Goal: Task Accomplishment & Management: Use online tool/utility

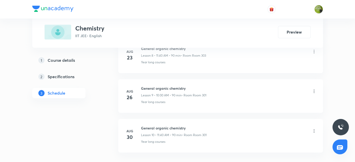
scroll to position [642, 0]
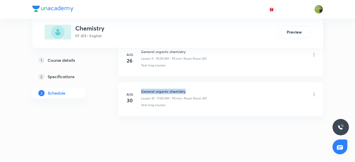
drag, startPoint x: 140, startPoint y: 88, endPoint x: 197, endPoint y: 88, distance: 56.7
click at [197, 88] on h6 "General organic chemistry" at bounding box center [173, 90] width 65 height 5
copy h6 "General organic chemistry"
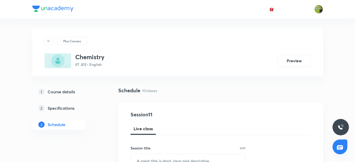
scroll to position [46, 0]
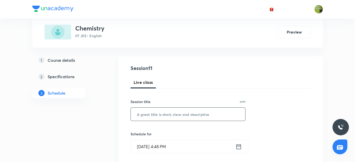
click at [161, 113] on input "text" at bounding box center [188, 113] width 115 height 13
paste input "General organic chemistry"
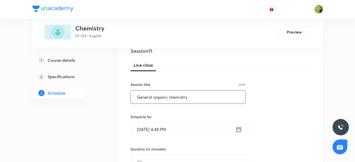
scroll to position [93, 0]
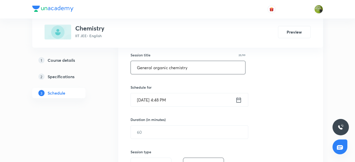
type input "General organic chemistry"
click at [237, 98] on icon at bounding box center [238, 99] width 6 height 7
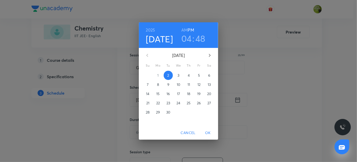
click at [178, 73] on p "3" at bounding box center [178, 75] width 2 height 5
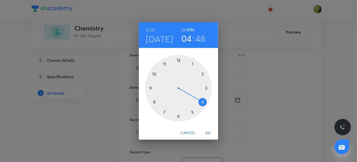
click at [155, 74] on div at bounding box center [178, 88] width 66 height 66
click at [184, 28] on h6 "AM" at bounding box center [184, 29] width 6 height 7
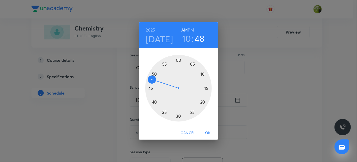
click at [178, 60] on div at bounding box center [178, 88] width 66 height 66
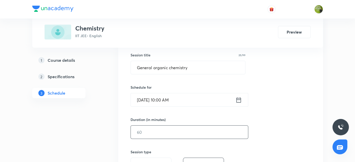
click at [171, 129] on input "text" at bounding box center [189, 131] width 117 height 13
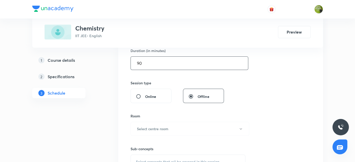
scroll to position [163, 0]
type input "90"
click at [240, 126] on icon "button" at bounding box center [240, 128] width 4 height 4
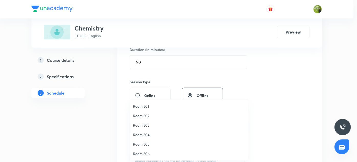
click at [149, 105] on span "Room 301" at bounding box center [189, 105] width 112 height 5
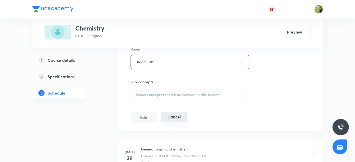
scroll to position [232, 0]
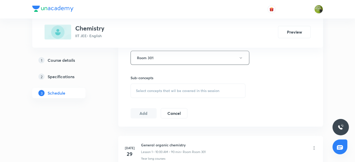
click at [161, 86] on div "Select concepts that wil be covered in this session" at bounding box center [187, 90] width 115 height 14
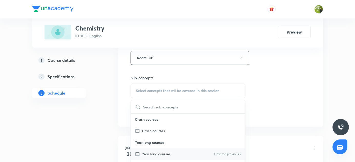
click at [136, 153] on input "checkbox" at bounding box center [138, 153] width 7 height 5
checkbox input "true"
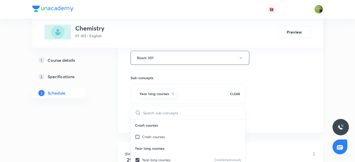
drag, startPoint x: 95, startPoint y: 142, endPoint x: 121, endPoint y: 120, distance: 34.3
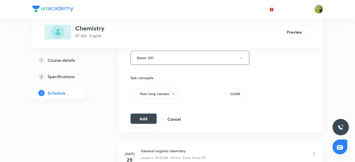
click at [139, 116] on button "Add" at bounding box center [143, 118] width 26 height 10
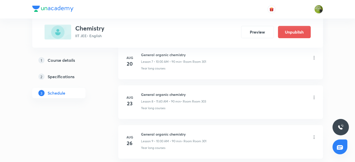
scroll to position [448, 0]
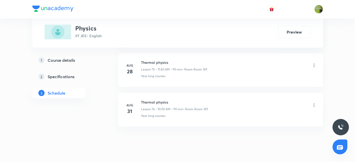
scroll to position [3248, 0]
drag, startPoint x: 140, startPoint y: 88, endPoint x: 180, endPoint y: 90, distance: 40.7
click at [180, 98] on div "Aug 31 Thermal physics Lesson 76 • 10:00 AM • 90 min • Room Room 301 Year long …" at bounding box center [220, 107] width 192 height 19
copy h6 "Thermal physics"
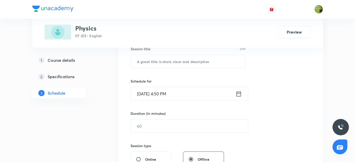
scroll to position [72, 0]
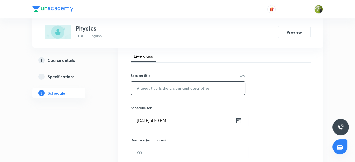
click at [204, 89] on input "text" at bounding box center [188, 87] width 115 height 13
paste input "Thermal physics"
type input "Thermal physics"
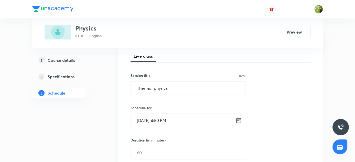
click at [241, 120] on icon at bounding box center [238, 120] width 6 height 7
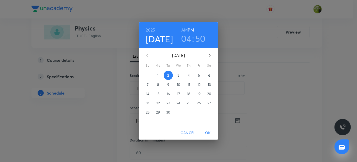
click at [178, 75] on p "3" at bounding box center [178, 75] width 2 height 5
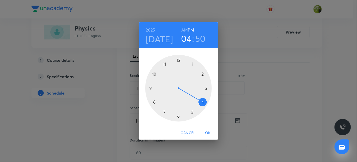
click at [164, 64] on div at bounding box center [178, 88] width 66 height 66
click at [155, 101] on div at bounding box center [178, 88] width 66 height 66
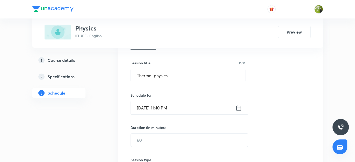
scroll to position [96, 0]
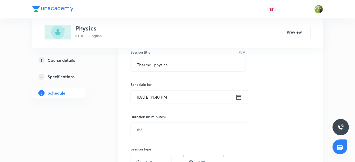
click at [238, 98] on icon at bounding box center [238, 96] width 6 height 7
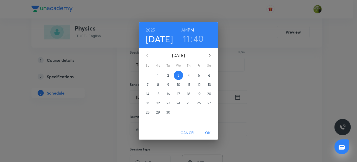
click at [183, 30] on h6 "AM" at bounding box center [184, 29] width 6 height 7
click at [209, 131] on span "OK" at bounding box center [208, 132] width 12 height 6
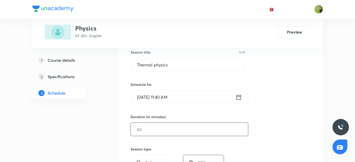
click at [175, 129] on input "text" at bounding box center [189, 128] width 117 height 13
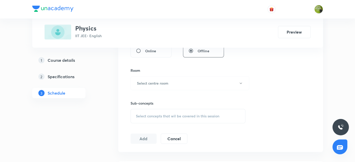
scroll to position [212, 0]
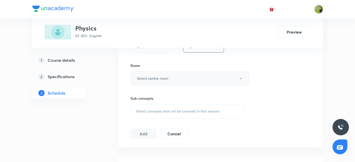
type input "90"
click at [240, 77] on icon "button" at bounding box center [240, 78] width 4 height 4
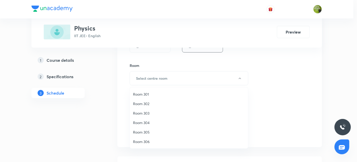
drag, startPoint x: 145, startPoint y: 93, endPoint x: 160, endPoint y: 105, distance: 20.0
click at [145, 93] on span "Room 301" at bounding box center [189, 93] width 112 height 5
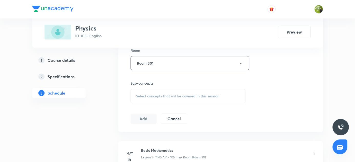
scroll to position [235, 0]
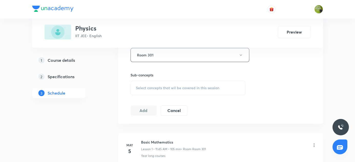
click at [164, 84] on div "Select concepts that wil be covered in this session" at bounding box center [187, 88] width 115 height 14
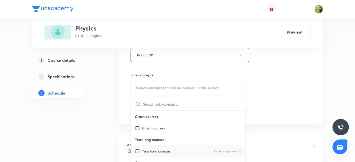
click at [137, 148] on input "checkbox" at bounding box center [138, 150] width 7 height 5
checkbox input "true"
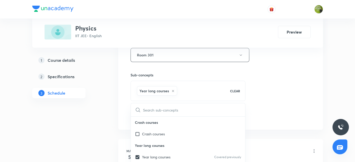
drag, startPoint x: 77, startPoint y: 138, endPoint x: 135, endPoint y: 114, distance: 62.9
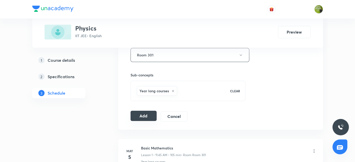
click at [138, 113] on button "Add" at bounding box center [143, 115] width 26 height 10
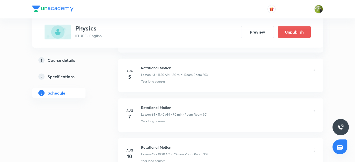
scroll to position [3053, 0]
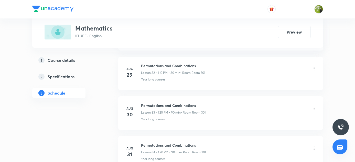
scroll to position [3603, 0]
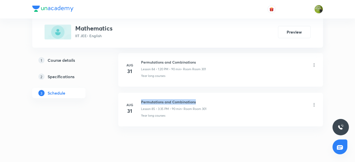
drag, startPoint x: 140, startPoint y: 88, endPoint x: 202, endPoint y: 89, distance: 62.1
click at [202, 99] on div "[DATE] Permutations and Combinations Lesson 85 • 3:35 PM • 90 min • Room Room 3…" at bounding box center [220, 108] width 192 height 19
copy h6 "Permutations and Combinations"
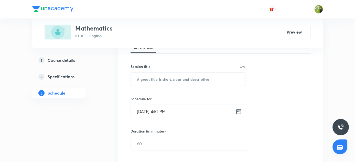
scroll to position [71, 0]
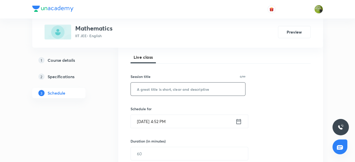
click at [168, 88] on input "text" at bounding box center [188, 88] width 115 height 13
paste input "Permutations and Combinations"
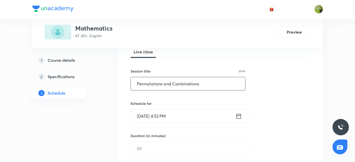
scroll to position [118, 0]
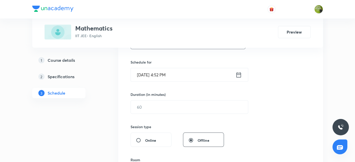
type input "Permutations and Combinations"
click at [238, 75] on icon at bounding box center [238, 74] width 6 height 7
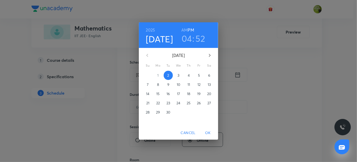
click at [178, 75] on p "3" at bounding box center [178, 75] width 2 height 5
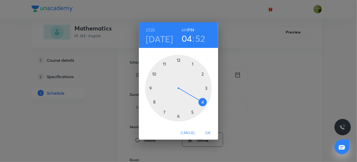
click at [193, 63] on div at bounding box center [178, 88] width 66 height 66
click at [203, 100] on div at bounding box center [178, 88] width 66 height 66
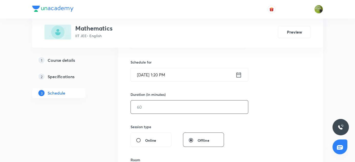
click at [169, 107] on input "text" at bounding box center [189, 106] width 117 height 13
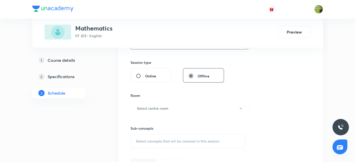
scroll to position [187, 0]
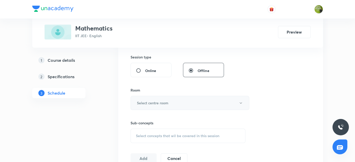
type input "90"
click at [241, 102] on icon "button" at bounding box center [240, 102] width 2 height 1
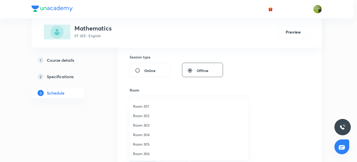
drag, startPoint x: 145, startPoint y: 105, endPoint x: 188, endPoint y: 121, distance: 45.6
click at [145, 105] on span "Room 301" at bounding box center [189, 105] width 112 height 5
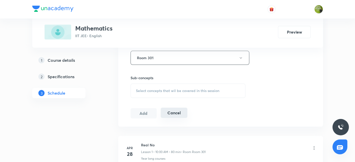
scroll to position [234, 0]
click at [163, 88] on span "Select concepts that wil be covered in this session" at bounding box center [177, 89] width 83 height 4
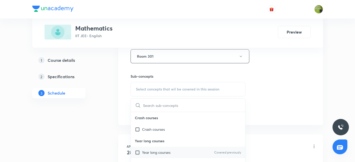
click at [137, 150] on input "checkbox" at bounding box center [138, 151] width 7 height 5
checkbox input "true"
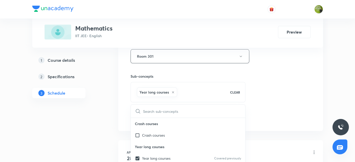
drag, startPoint x: 93, startPoint y: 145, endPoint x: 145, endPoint y: 122, distance: 56.9
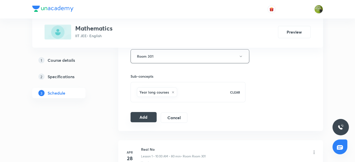
click at [146, 116] on button "Add" at bounding box center [143, 117] width 26 height 10
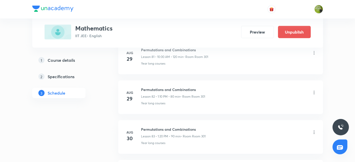
scroll to position [3409, 0]
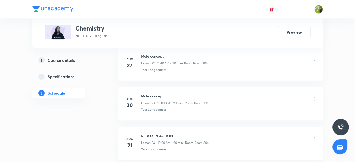
scroll to position [1195, 0]
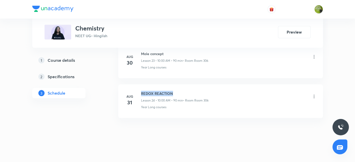
drag, startPoint x: 141, startPoint y: 87, endPoint x: 181, endPoint y: 86, distance: 40.4
click at [181, 90] on h6 "REDOX REACTION" at bounding box center [174, 92] width 67 height 5
copy h6 "REDOX REACTION"
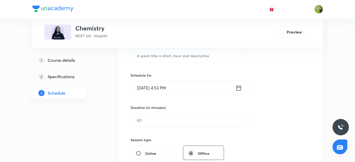
scroll to position [56, 0]
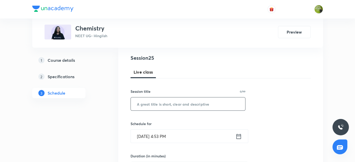
click at [164, 105] on input "text" at bounding box center [188, 103] width 115 height 13
paste input "REDOX REACTION"
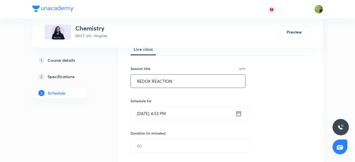
scroll to position [103, 0]
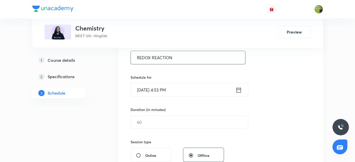
type input "REDOX REACTION"
click at [237, 88] on icon at bounding box center [238, 89] width 6 height 7
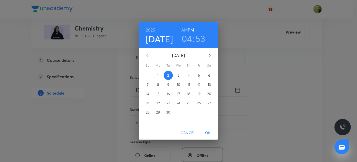
click at [178, 74] on p "3" at bounding box center [178, 75] width 2 height 5
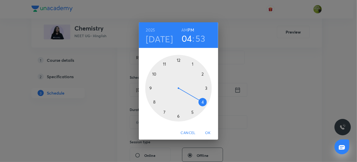
click at [154, 74] on div at bounding box center [178, 88] width 66 height 66
click at [184, 29] on h6 "AM" at bounding box center [184, 29] width 6 height 7
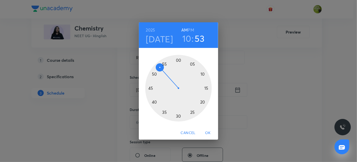
click at [178, 59] on div at bounding box center [178, 88] width 66 height 66
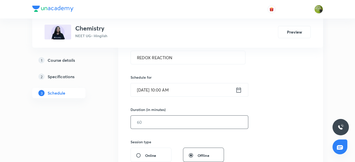
click at [165, 121] on input "text" at bounding box center [189, 121] width 117 height 13
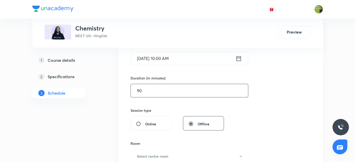
scroll to position [196, 0]
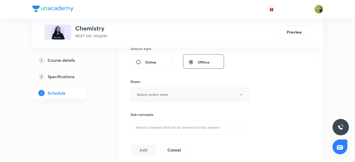
type input "90"
click at [240, 93] on icon "button" at bounding box center [240, 94] width 4 height 4
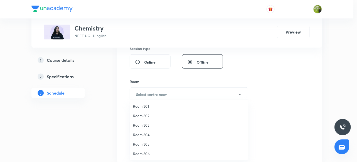
click at [143, 153] on span "Room 306" at bounding box center [189, 153] width 112 height 5
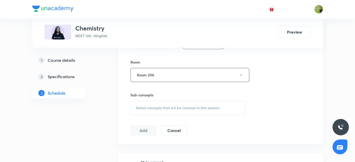
scroll to position [242, 0]
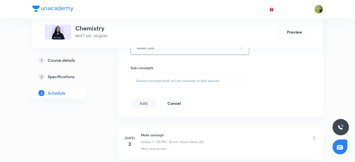
click at [160, 78] on span "Select concepts that wil be covered in this session" at bounding box center [177, 80] width 83 height 4
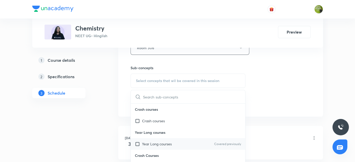
click at [137, 142] on input "checkbox" at bounding box center [138, 143] width 7 height 5
checkbox input "true"
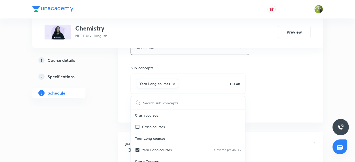
drag, startPoint x: 100, startPoint y: 135, endPoint x: 159, endPoint y: 111, distance: 63.7
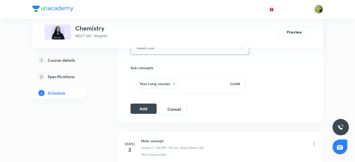
click at [139, 105] on button "Add" at bounding box center [143, 108] width 26 height 10
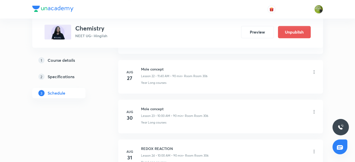
scroll to position [1000, 0]
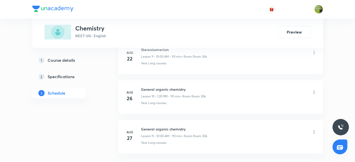
scroll to position [682, 0]
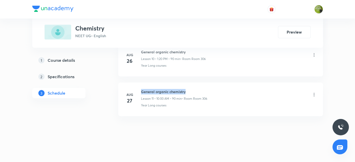
drag, startPoint x: 141, startPoint y: 89, endPoint x: 192, endPoint y: 91, distance: 51.2
click at [192, 91] on h6 "General organic chemistry" at bounding box center [174, 91] width 66 height 5
copy h6 "General organic chemistry"
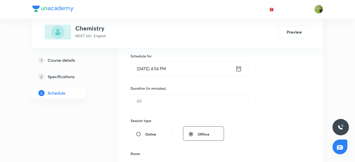
scroll to position [31, 0]
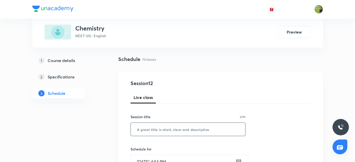
click at [172, 126] on input "text" at bounding box center [188, 128] width 115 height 13
paste input "General organic chemistry"
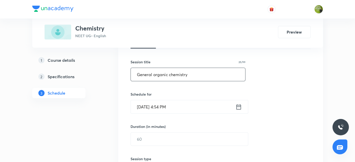
scroll to position [101, 0]
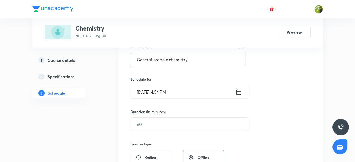
type input "General organic chemistry"
click at [235, 93] on icon at bounding box center [238, 91] width 6 height 7
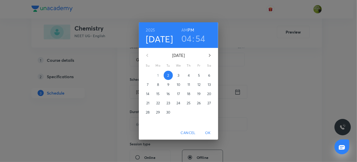
click at [178, 75] on p "3" at bounding box center [178, 75] width 2 height 5
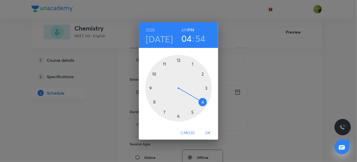
click at [164, 64] on div at bounding box center [178, 88] width 66 height 66
click at [155, 103] on div at bounding box center [178, 88] width 66 height 66
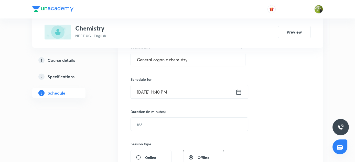
click at [236, 91] on icon at bounding box center [238, 91] width 6 height 7
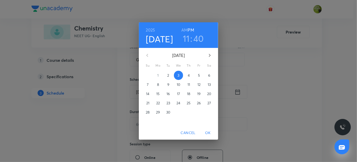
click at [184, 30] on h6 "AM" at bounding box center [184, 29] width 6 height 7
drag, startPoint x: 209, startPoint y: 132, endPoint x: 180, endPoint y: 128, distance: 28.9
click at [208, 132] on span "OK" at bounding box center [208, 132] width 12 height 6
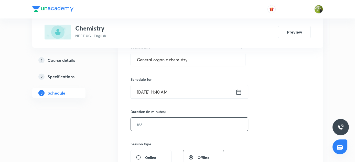
click at [171, 123] on input "text" at bounding box center [189, 123] width 117 height 13
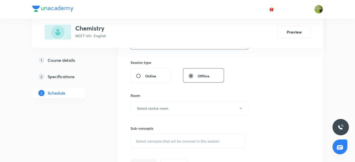
scroll to position [194, 0]
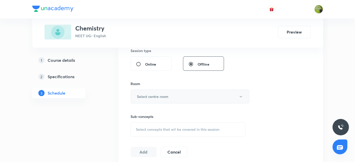
type input "90"
click at [240, 95] on icon "button" at bounding box center [240, 96] width 4 height 4
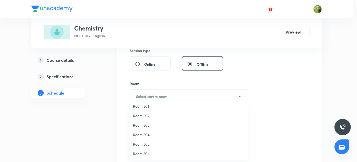
click at [152, 116] on span "Room 302" at bounding box center [189, 115] width 112 height 5
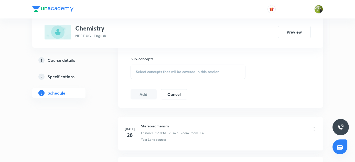
scroll to position [264, 0]
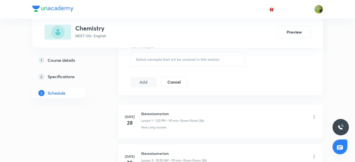
click at [154, 59] on span "Select concepts that wil be covered in this session" at bounding box center [177, 59] width 83 height 4
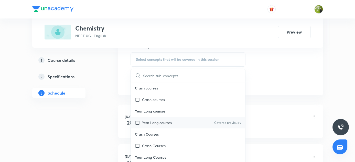
click at [137, 121] on input "checkbox" at bounding box center [138, 122] width 7 height 5
checkbox input "true"
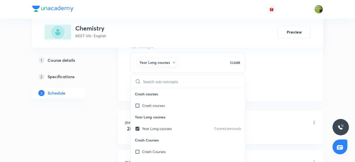
drag, startPoint x: 82, startPoint y: 110, endPoint x: 161, endPoint y: 93, distance: 80.1
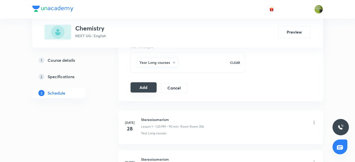
click at [147, 86] on button "Add" at bounding box center [143, 87] width 26 height 10
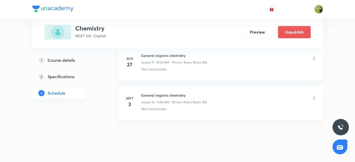
scroll to position [487, 0]
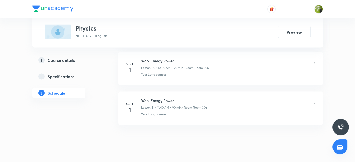
scroll to position [2261, 0]
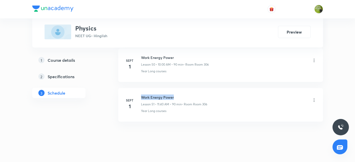
drag, startPoint x: 140, startPoint y: 87, endPoint x: 182, endPoint y: 87, distance: 42.4
click at [185, 94] on div "[DATE] Work Energy Power Lesson 51 • 11:40 AM • 90 min • Room Room 306 Year Lon…" at bounding box center [220, 103] width 192 height 19
copy h6 "Work Energy Power"
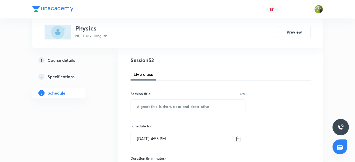
scroll to position [53, 0]
click at [151, 107] on input "text" at bounding box center [188, 106] width 115 height 13
paste input "Work Energy Power"
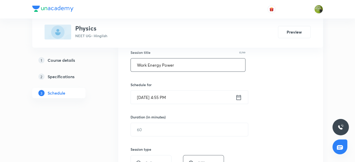
scroll to position [100, 0]
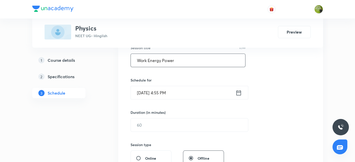
type input "Work Energy Power"
click at [238, 92] on icon at bounding box center [238, 92] width 6 height 7
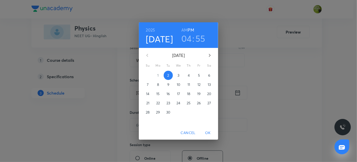
click at [178, 76] on p "3" at bounding box center [178, 75] width 2 height 5
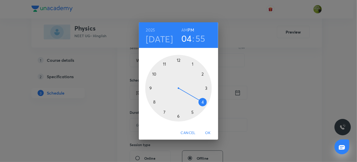
click at [192, 65] on div at bounding box center [178, 88] width 66 height 66
click at [204, 101] on div at bounding box center [178, 88] width 66 height 66
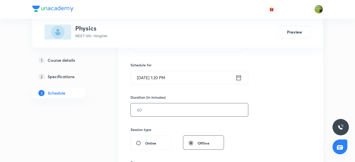
scroll to position [123, 0]
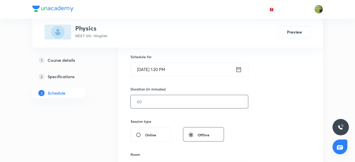
click at [181, 102] on input "text" at bounding box center [189, 101] width 117 height 13
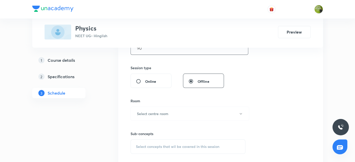
scroll to position [193, 0]
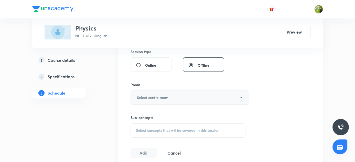
type input "90"
click at [239, 97] on icon "button" at bounding box center [240, 97] width 2 height 1
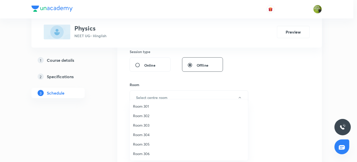
click at [146, 116] on span "Room 302" at bounding box center [189, 115] width 112 height 5
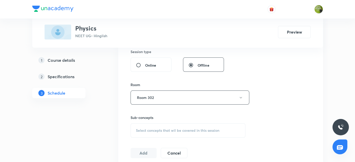
scroll to position [239, 0]
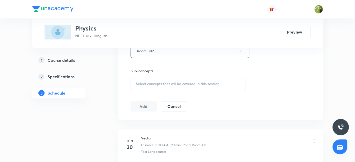
click at [158, 82] on span "Select concepts that wil be covered in this session" at bounding box center [177, 84] width 83 height 4
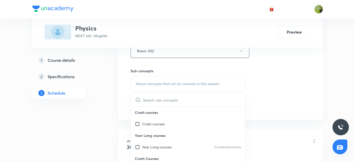
click at [135, 146] on input "checkbox" at bounding box center [138, 146] width 7 height 5
checkbox input "true"
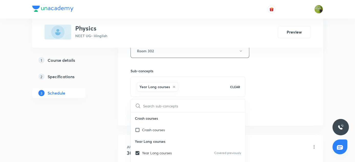
drag, startPoint x: 95, startPoint y: 133, endPoint x: 130, endPoint y: 111, distance: 42.0
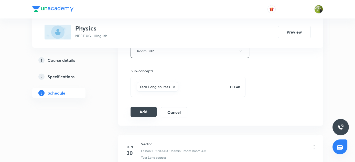
click at [144, 110] on button "Add" at bounding box center [143, 111] width 26 height 10
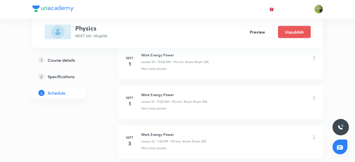
scroll to position [2066, 0]
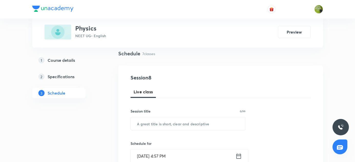
scroll to position [93, 0]
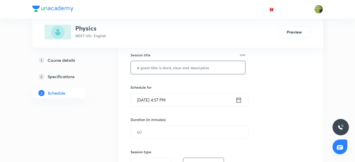
click at [172, 68] on input "text" at bounding box center [188, 67] width 115 height 13
paste input "Motion in a straight line"
type input "Motion in a straight line"
click at [237, 99] on icon at bounding box center [238, 99] width 6 height 7
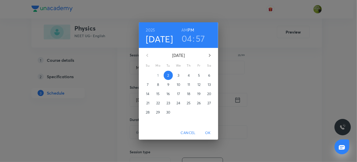
click at [177, 75] on p "3" at bounding box center [178, 75] width 2 height 5
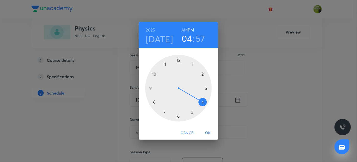
click at [155, 75] on div at bounding box center [178, 88] width 66 height 66
click at [185, 30] on h6 "AM" at bounding box center [184, 29] width 6 height 7
click at [178, 61] on div at bounding box center [178, 88] width 66 height 66
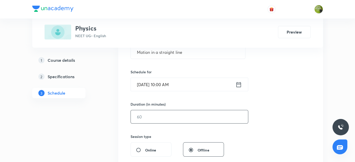
scroll to position [116, 0]
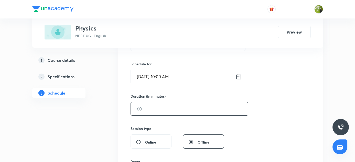
click at [161, 107] on input "text" at bounding box center [189, 108] width 117 height 13
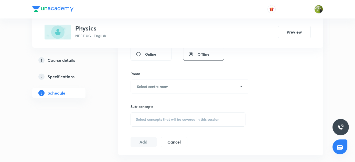
scroll to position [209, 0]
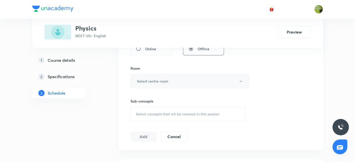
type input "90"
click at [241, 79] on icon "button" at bounding box center [240, 81] width 4 height 4
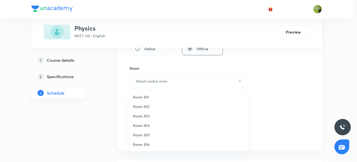
click at [148, 114] on span "Room 303" at bounding box center [189, 115] width 112 height 5
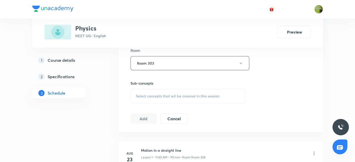
scroll to position [256, 0]
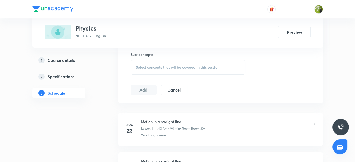
click at [163, 66] on span "Select concepts that wil be covered in this session" at bounding box center [177, 67] width 83 height 4
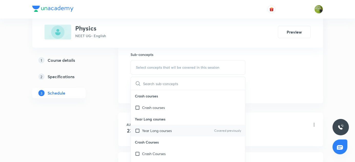
click at [137, 130] on input "checkbox" at bounding box center [138, 130] width 7 height 5
checkbox input "true"
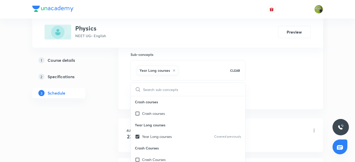
drag, startPoint x: 90, startPoint y: 119, endPoint x: 164, endPoint y: 103, distance: 76.1
click at [99, 116] on div "1 Course details 2 Specifications 3 Schedule" at bounding box center [67, 129] width 70 height 597
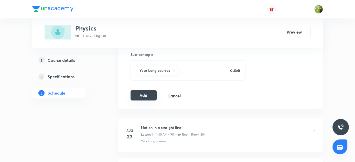
click at [149, 93] on button "Add" at bounding box center [143, 95] width 26 height 10
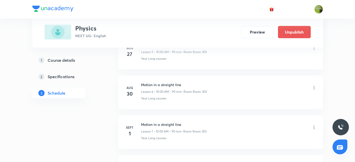
scroll to position [329, 0]
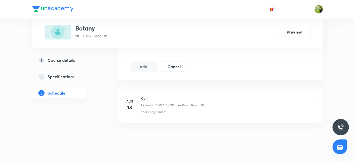
scroll to position [287, 0]
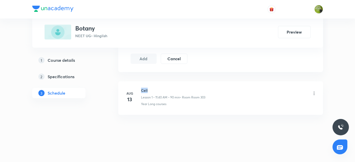
drag, startPoint x: 141, startPoint y: 88, endPoint x: 153, endPoint y: 88, distance: 12.5
click at [153, 88] on h6 "Cell" at bounding box center [173, 89] width 64 height 5
copy h6 "Cell"
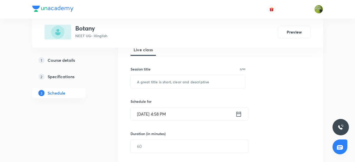
scroll to position [54, 0]
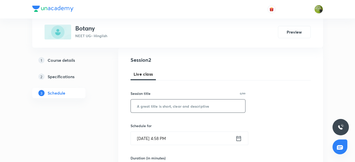
click at [152, 105] on input "text" at bounding box center [188, 105] width 115 height 13
paste input "Cell"
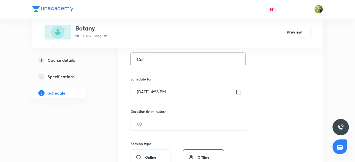
type input "Cell"
click at [240, 92] on icon at bounding box center [238, 91] width 6 height 7
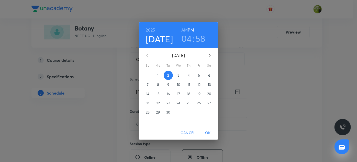
click at [177, 75] on span "3" at bounding box center [178, 75] width 9 height 5
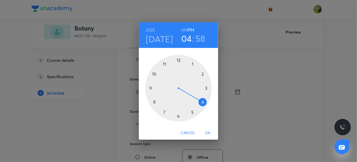
click at [165, 64] on div at bounding box center [178, 88] width 66 height 66
click at [156, 102] on div at bounding box center [178, 88] width 66 height 66
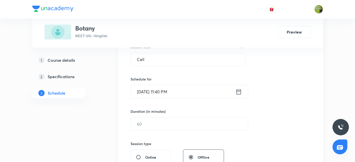
click at [238, 91] on icon at bounding box center [238, 91] width 6 height 7
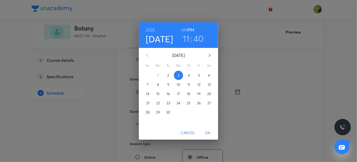
click at [183, 27] on h6 "AM" at bounding box center [184, 29] width 6 height 7
click at [207, 133] on span "OK" at bounding box center [208, 132] width 12 height 6
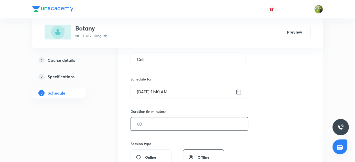
click at [168, 122] on input "text" at bounding box center [189, 123] width 117 height 13
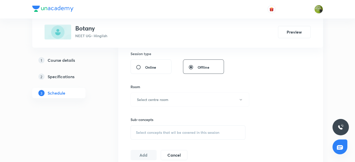
scroll to position [217, 0]
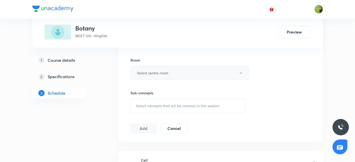
type input "90"
click at [241, 72] on icon "button" at bounding box center [240, 73] width 4 height 4
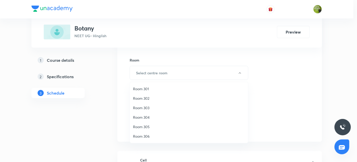
click at [141, 107] on span "Room 303" at bounding box center [189, 107] width 112 height 5
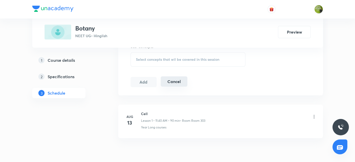
scroll to position [264, 0]
click at [173, 60] on span "Select concepts that wil be covered in this session" at bounding box center [177, 59] width 83 height 4
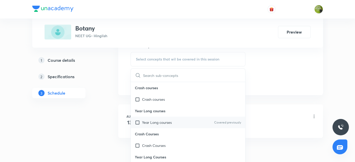
click at [136, 121] on input "checkbox" at bounding box center [138, 121] width 7 height 5
checkbox input "true"
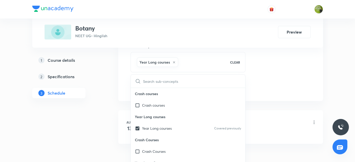
drag, startPoint x: 115, startPoint y: 117, endPoint x: 152, endPoint y: 95, distance: 43.5
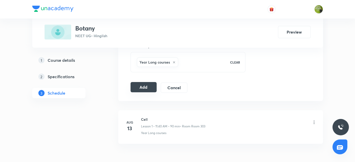
click at [153, 86] on button "Add" at bounding box center [143, 87] width 26 height 10
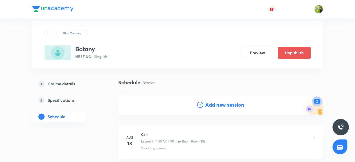
scroll to position [0, 0]
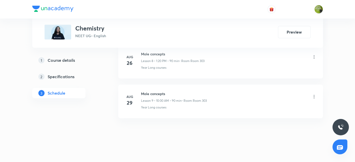
scroll to position [603, 0]
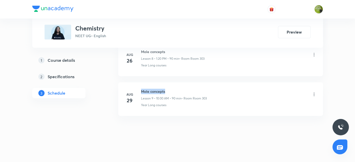
drag, startPoint x: 140, startPoint y: 88, endPoint x: 176, endPoint y: 89, distance: 36.0
click at [177, 88] on div "[DATE] Mole concepts Lesson 9 • 10:00 AM • 90 min • Room Room 303 Year Long cou…" at bounding box center [220, 97] width 192 height 19
copy h6 "Mole concepts"
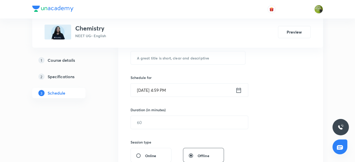
scroll to position [68, 0]
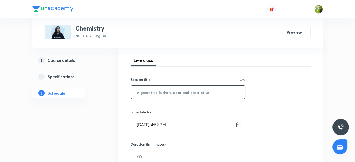
click at [158, 92] on input "text" at bounding box center [188, 91] width 115 height 13
paste input "Mole concepts"
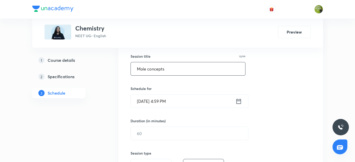
type input "Mole concepts"
click at [240, 101] on icon at bounding box center [238, 100] width 5 height 5
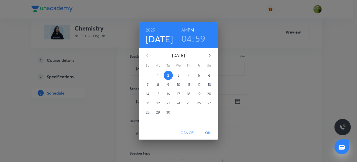
click at [177, 74] on span "3" at bounding box center [178, 75] width 9 height 5
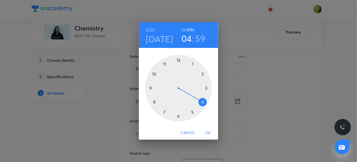
click at [191, 63] on div at bounding box center [178, 88] width 66 height 66
click at [202, 102] on div at bounding box center [178, 88] width 66 height 66
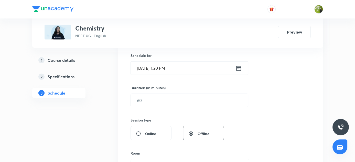
scroll to position [138, 0]
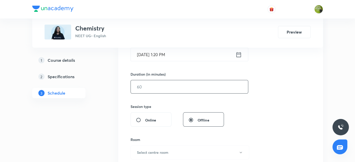
click at [175, 85] on input "text" at bounding box center [189, 86] width 117 height 13
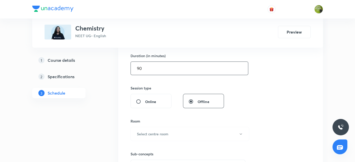
scroll to position [208, 0]
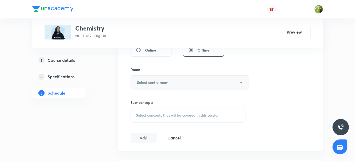
type input "90"
click at [240, 81] on icon "button" at bounding box center [240, 82] width 4 height 4
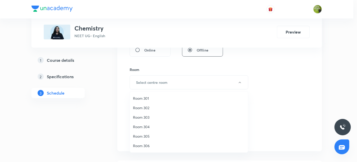
click at [146, 118] on span "Room 303" at bounding box center [189, 116] width 112 height 5
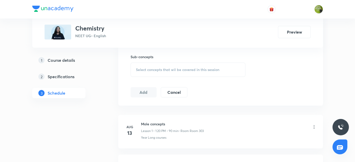
scroll to position [254, 0]
click at [153, 69] on span "Select concepts that wil be covered in this session" at bounding box center [177, 69] width 83 height 4
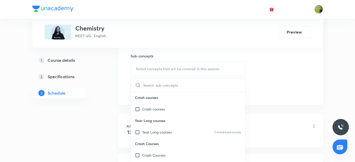
drag, startPoint x: 136, startPoint y: 130, endPoint x: 95, endPoint y: 126, distance: 41.1
click at [136, 131] on input "checkbox" at bounding box center [138, 131] width 7 height 5
checkbox input "true"
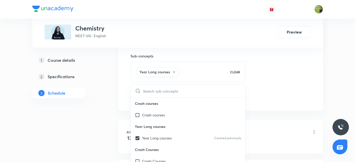
drag, startPoint x: 95, startPoint y: 126, endPoint x: 151, endPoint y: 111, distance: 57.1
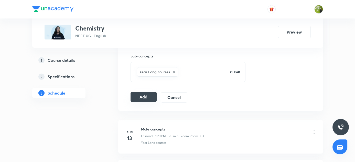
click at [150, 96] on button "Add" at bounding box center [143, 97] width 26 height 10
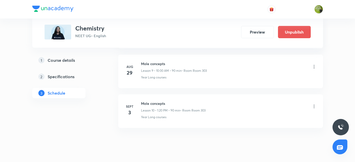
scroll to position [408, 0]
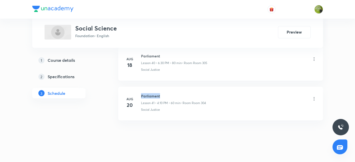
drag, startPoint x: 141, startPoint y: 88, endPoint x: 157, endPoint y: 90, distance: 16.7
click at [166, 86] on li "Aug 20 Parliament Lesson 41 • 4:10 PM • 60 min • Room Room 304 Social Justice" at bounding box center [220, 102] width 204 height 33
copy h6 "Parliament"
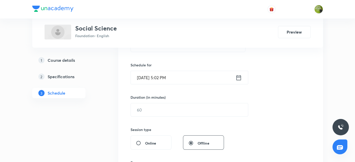
scroll to position [77, 0]
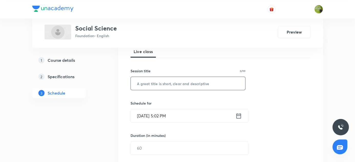
click at [164, 81] on input "text" at bounding box center [188, 83] width 115 height 13
paste input "Parliament"
type input "Parliament"
click at [236, 114] on icon at bounding box center [238, 115] width 5 height 5
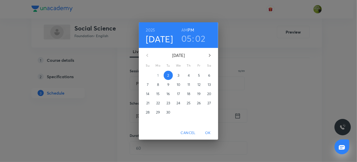
click at [186, 39] on h3 "05" at bounding box center [186, 38] width 10 height 11
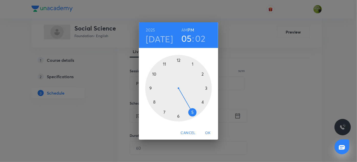
click at [201, 102] on div at bounding box center [178, 88] width 66 height 66
click at [203, 74] on div at bounding box center [178, 88] width 66 height 66
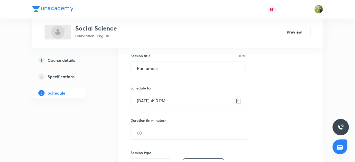
scroll to position [100, 0]
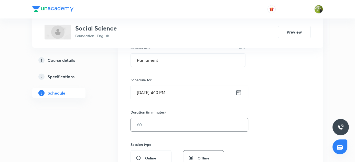
click at [169, 122] on input "text" at bounding box center [189, 124] width 117 height 13
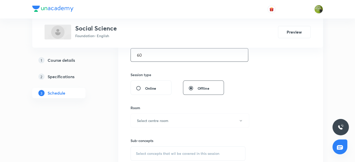
scroll to position [193, 0]
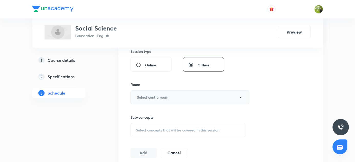
type input "60"
click at [241, 97] on icon "button" at bounding box center [240, 96] width 2 height 1
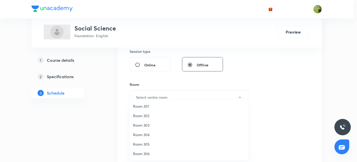
click at [145, 143] on span "Room 305" at bounding box center [189, 143] width 112 height 5
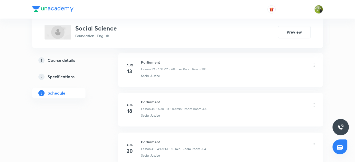
scroll to position [1866, 0]
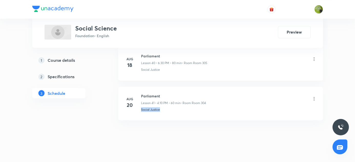
drag, startPoint x: 141, startPoint y: 102, endPoint x: 164, endPoint y: 99, distance: 23.0
click at [164, 99] on div "Parliament Lesson 41 • 4:10 PM • 60 min • Room Room 304 Social Justice" at bounding box center [228, 102] width 175 height 19
copy p "Social Justice"
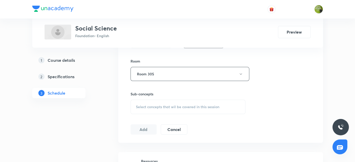
scroll to position [263, 0]
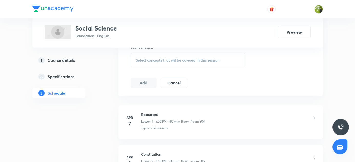
click at [165, 60] on span "Select concepts that wil be covered in this session" at bounding box center [177, 60] width 83 height 4
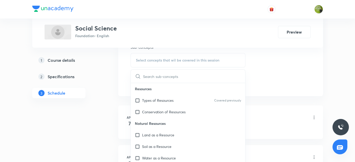
click at [155, 77] on input "text" at bounding box center [194, 76] width 102 height 13
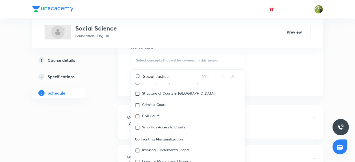
scroll to position [418, 0]
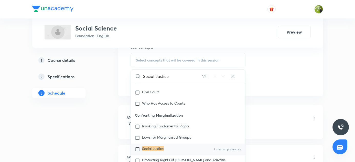
type input "Social Justice"
click at [137, 147] on input "checkbox" at bounding box center [138, 148] width 7 height 5
checkbox input "true"
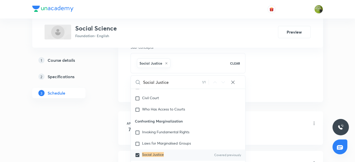
drag, startPoint x: 88, startPoint y: 138, endPoint x: 136, endPoint y: 113, distance: 53.7
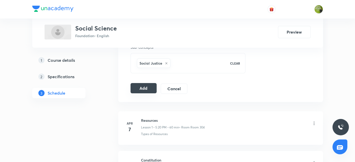
click at [143, 86] on button "Add" at bounding box center [143, 88] width 26 height 10
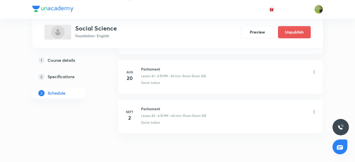
scroll to position [1671, 0]
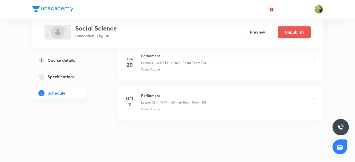
click at [313, 96] on icon at bounding box center [313, 98] width 5 height 5
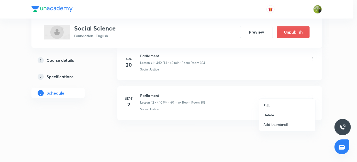
click at [271, 105] on li "Edit" at bounding box center [287, 104] width 56 height 9
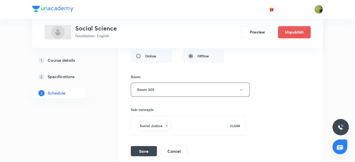
scroll to position [1867, 0]
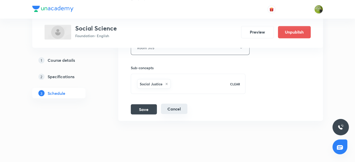
click at [180, 103] on button "Cancel" at bounding box center [174, 108] width 26 height 10
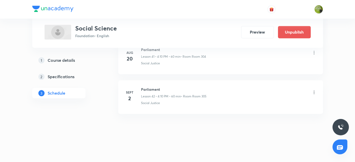
scroll to position [1671, 0]
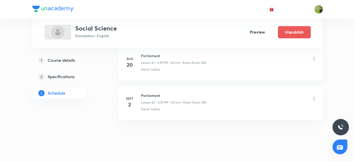
click at [314, 96] on icon at bounding box center [313, 98] width 5 height 5
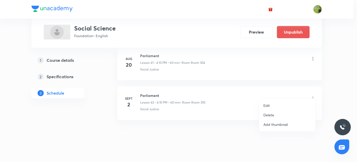
click at [272, 113] on p "Delete" at bounding box center [268, 114] width 11 height 5
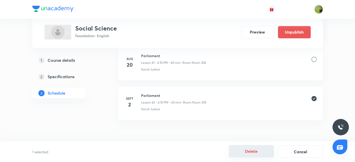
click at [252, 152] on button "Delete" at bounding box center [251, 151] width 45 height 12
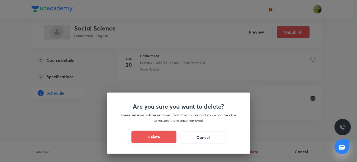
click at [153, 138] on button "Delete" at bounding box center [153, 136] width 45 height 12
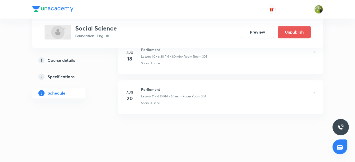
scroll to position [1632, 0]
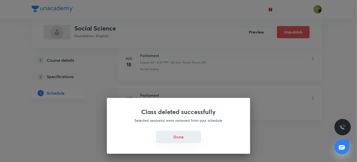
click at [178, 136] on button "Done" at bounding box center [178, 136] width 45 height 12
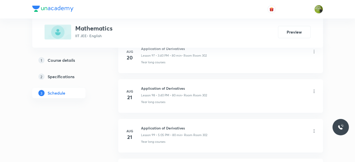
scroll to position [4274, 0]
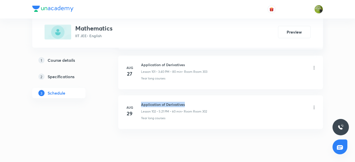
drag, startPoint x: 141, startPoint y: 88, endPoint x: 192, endPoint y: 88, distance: 50.9
click at [192, 101] on h6 "Application of Derivatives" at bounding box center [174, 103] width 66 height 5
copy h6 "Application of Derivatives"
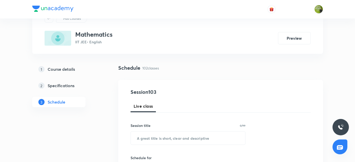
scroll to position [22, 0]
click at [155, 137] on input "text" at bounding box center [188, 138] width 115 height 13
paste input "Application of Derivatives"
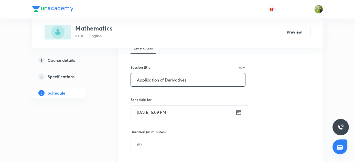
scroll to position [92, 0]
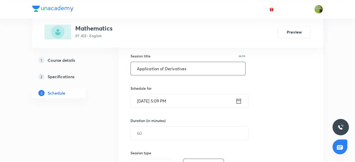
type input "Application of Derivatives"
click at [238, 100] on icon at bounding box center [238, 100] width 6 height 7
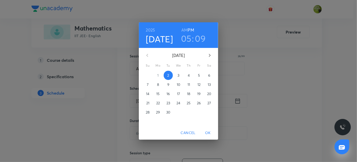
click at [178, 75] on p "3" at bounding box center [178, 75] width 2 height 5
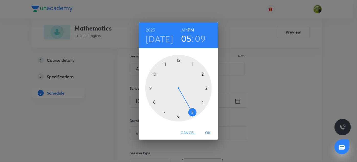
click at [206, 88] on div at bounding box center [178, 88] width 66 height 66
click at [154, 101] on div at bounding box center [178, 88] width 66 height 66
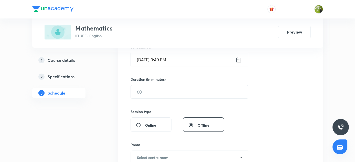
scroll to position [138, 0]
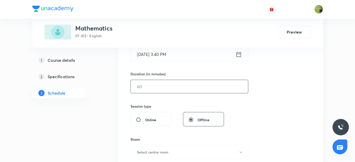
click at [166, 84] on input "text" at bounding box center [189, 86] width 117 height 13
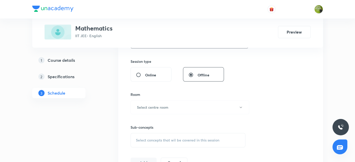
scroll to position [185, 0]
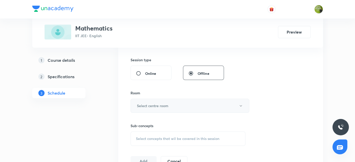
type input "80"
click at [240, 105] on icon "button" at bounding box center [240, 106] width 4 height 4
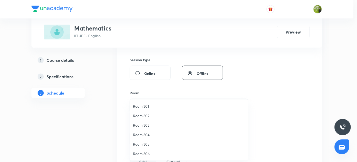
click at [150, 116] on span "Room 302" at bounding box center [189, 115] width 112 height 5
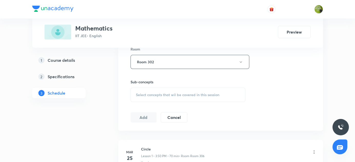
scroll to position [231, 0]
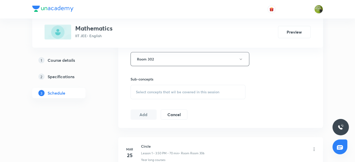
click at [150, 90] on span "Select concepts that wil be covered in this session" at bounding box center [177, 92] width 83 height 4
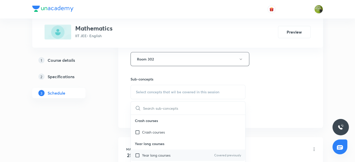
click at [136, 154] on input "checkbox" at bounding box center [138, 154] width 7 height 5
checkbox input "true"
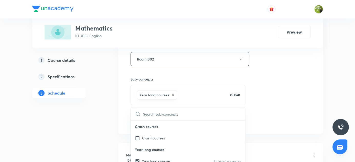
drag, startPoint x: 113, startPoint y: 143, endPoint x: 145, endPoint y: 118, distance: 40.4
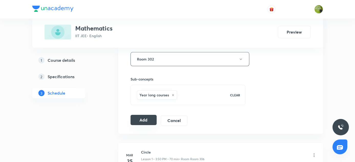
click at [145, 117] on button "Add" at bounding box center [143, 120] width 26 height 10
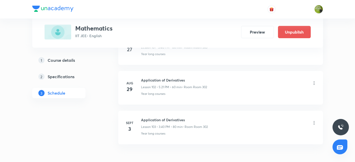
scroll to position [4080, 0]
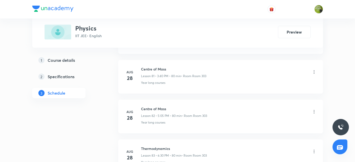
scroll to position [3564, 0]
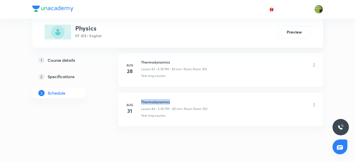
drag, startPoint x: 140, startPoint y: 87, endPoint x: 176, endPoint y: 92, distance: 36.6
click at [176, 99] on div "[DATE] Thermodynamics Lesson 84 • 5:05 PM • 80 min • Room Room 303 Year long co…" at bounding box center [220, 108] width 192 height 19
drag, startPoint x: 141, startPoint y: 88, endPoint x: 175, endPoint y: 89, distance: 34.5
click at [175, 99] on h6 "Thermodynamics" at bounding box center [174, 101] width 66 height 5
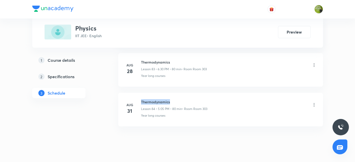
copy h6 "Thermodynamics"
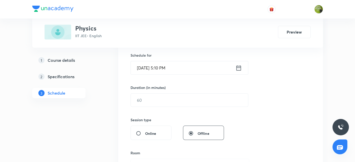
scroll to position [78, 0]
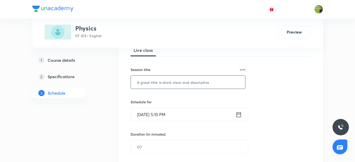
click at [151, 82] on input "text" at bounding box center [188, 81] width 115 height 13
paste input "Thermodynamics"
type input "Thermodynamics"
click at [239, 114] on icon at bounding box center [238, 113] width 5 height 5
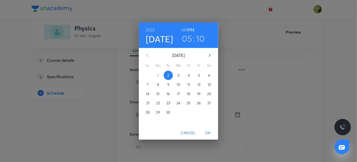
click at [178, 76] on p "3" at bounding box center [178, 75] width 2 height 5
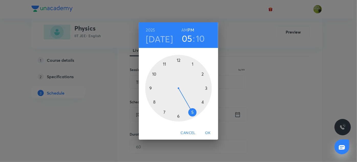
click at [206, 89] on div at bounding box center [178, 88] width 66 height 66
click at [155, 103] on div at bounding box center [178, 88] width 66 height 66
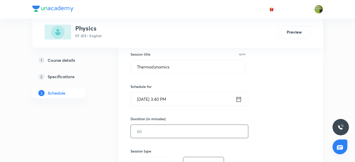
scroll to position [101, 0]
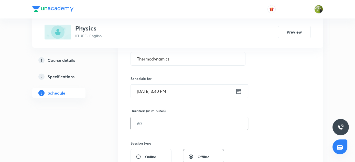
click at [150, 122] on input "text" at bounding box center [189, 123] width 117 height 13
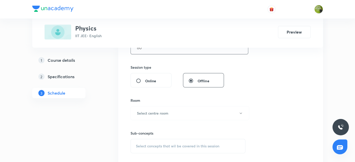
scroll to position [218, 0]
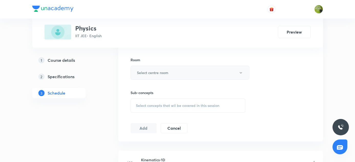
type input "80"
click at [241, 72] on icon "button" at bounding box center [240, 73] width 4 height 4
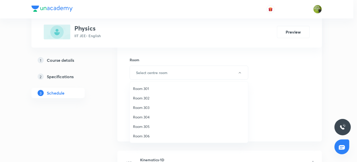
click at [145, 98] on span "Room 302" at bounding box center [189, 97] width 112 height 5
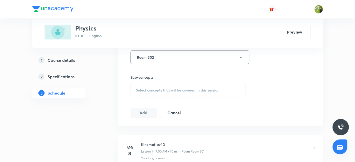
scroll to position [264, 0]
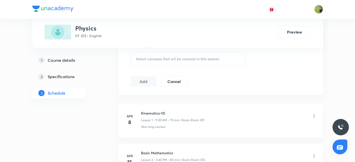
click at [155, 58] on span "Select concepts that wil be covered in this session" at bounding box center [177, 59] width 83 height 4
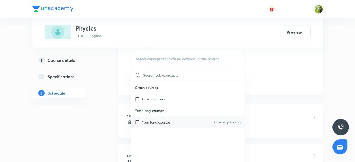
click at [137, 120] on input "checkbox" at bounding box center [138, 121] width 7 height 5
checkbox input "true"
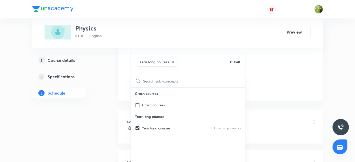
drag, startPoint x: 115, startPoint y: 116, endPoint x: 139, endPoint y: 103, distance: 26.8
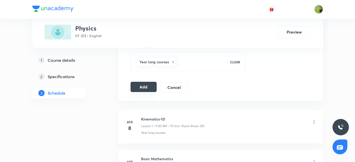
click at [144, 86] on button "Add" at bounding box center [143, 87] width 26 height 10
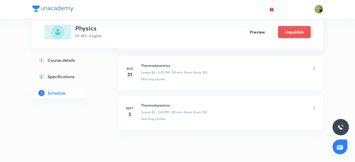
scroll to position [3369, 0]
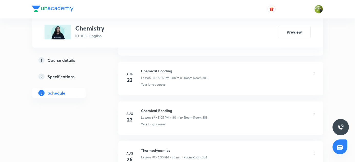
scroll to position [3129, 0]
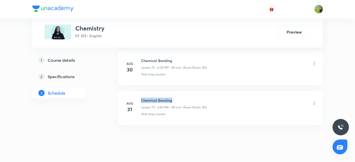
drag, startPoint x: 140, startPoint y: 88, endPoint x: 177, endPoint y: 91, distance: 37.2
click at [177, 97] on div "[DATE] Chemical Bonding Lesson 73 • 3:40 PM • 80 min • Room Room 303 Year long …" at bounding box center [220, 106] width 192 height 19
copy h6 "Chemical Bonding"
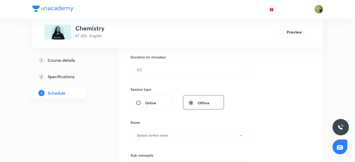
scroll to position [62, 0]
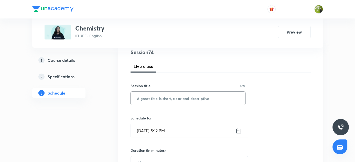
click at [154, 100] on input "text" at bounding box center [188, 98] width 115 height 13
paste input "Chemical Bonding"
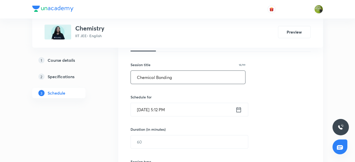
scroll to position [85, 0]
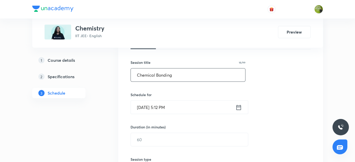
type input "Chemical Bonding"
click at [238, 108] on icon at bounding box center [238, 107] width 6 height 7
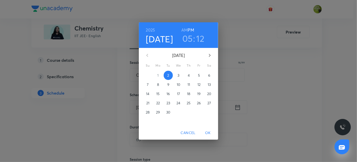
click at [177, 73] on p "3" at bounding box center [178, 75] width 2 height 5
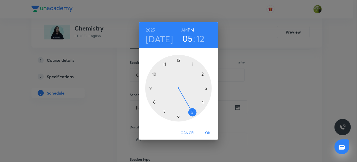
click at [165, 64] on div at bounding box center [178, 88] width 66 height 66
click at [154, 100] on div at bounding box center [178, 88] width 66 height 66
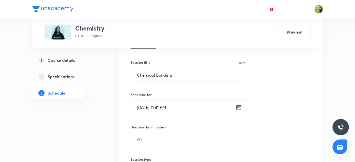
click at [234, 106] on input "Sept 3, 2025, 11:41 PM" at bounding box center [183, 106] width 105 height 13
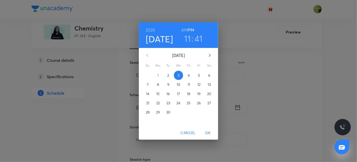
click at [197, 38] on h3 "41" at bounding box center [199, 38] width 8 height 11
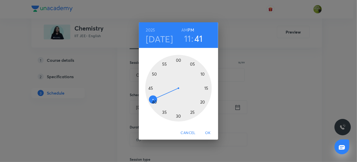
click at [155, 102] on div at bounding box center [178, 88] width 66 height 66
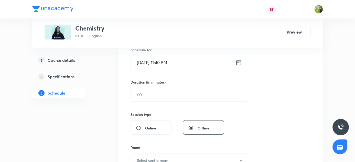
scroll to position [132, 0]
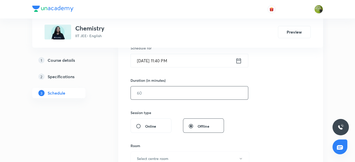
click at [172, 90] on input "text" at bounding box center [189, 92] width 117 height 13
type input "9"
type input "0"
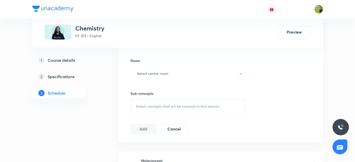
scroll to position [225, 0]
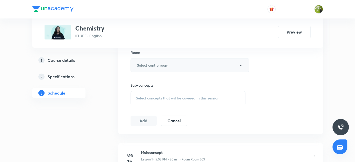
type input "80"
click at [241, 63] on icon "button" at bounding box center [240, 65] width 4 height 4
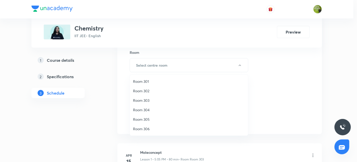
drag, startPoint x: 147, startPoint y: 90, endPoint x: 170, endPoint y: 99, distance: 24.4
click at [147, 90] on span "Room 302" at bounding box center [189, 90] width 112 height 5
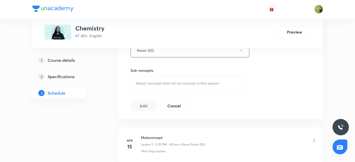
scroll to position [248, 0]
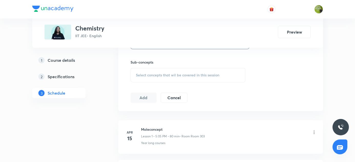
click at [154, 75] on span "Select concepts that wil be covered in this session" at bounding box center [177, 75] width 83 height 4
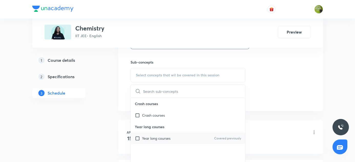
click at [136, 138] on input "checkbox" at bounding box center [138, 137] width 7 height 5
checkbox input "true"
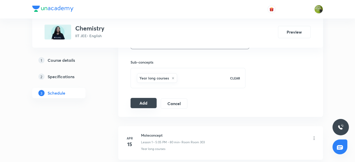
click at [139, 102] on button "Add" at bounding box center [143, 103] width 26 height 10
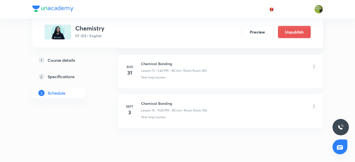
scroll to position [2935, 0]
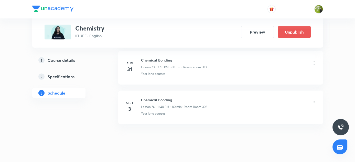
click at [314, 97] on div "Chemical Bonding Lesson 74 • 11:40 PM • 80 min • Room Room 302" at bounding box center [228, 103] width 175 height 12
click at [314, 100] on icon at bounding box center [313, 102] width 5 height 5
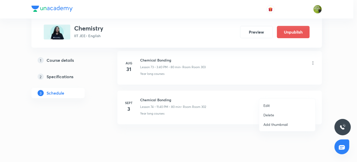
click at [275, 106] on li "Edit" at bounding box center [287, 104] width 56 height 9
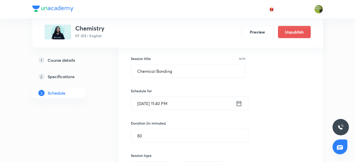
scroll to position [2981, 0]
click at [238, 99] on icon at bounding box center [238, 102] width 6 height 7
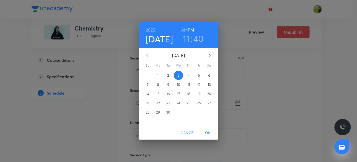
click at [185, 38] on h3 "11" at bounding box center [186, 38] width 7 height 11
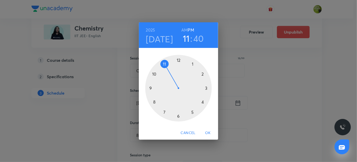
click at [193, 113] on div at bounding box center [178, 88] width 66 height 66
click at [193, 64] on div at bounding box center [178, 88] width 66 height 66
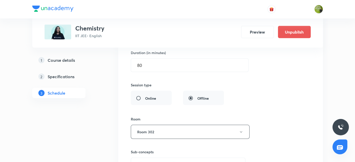
scroll to position [3121, 0]
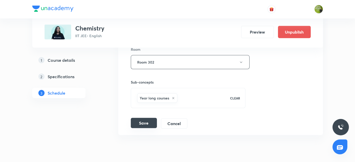
click at [145, 118] on button "Save" at bounding box center [144, 123] width 26 height 10
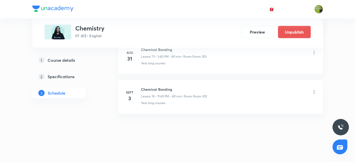
scroll to position [2935, 0]
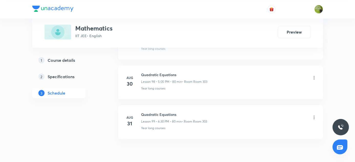
scroll to position [4156, 0]
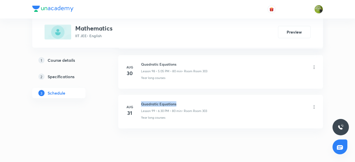
drag, startPoint x: 141, startPoint y: 89, endPoint x: 188, endPoint y: 89, distance: 47.0
click at [190, 101] on h6 "Quadratic Equations" at bounding box center [174, 103] width 66 height 5
copy h6 "Quadratic Equations"
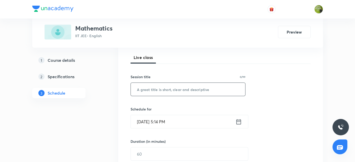
scroll to position [66, 0]
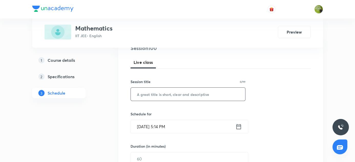
click at [164, 93] on input "text" at bounding box center [188, 93] width 115 height 13
paste input "Quadratic Equations"
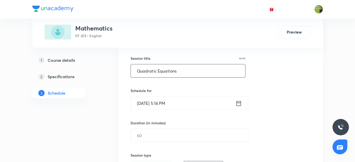
scroll to position [113, 0]
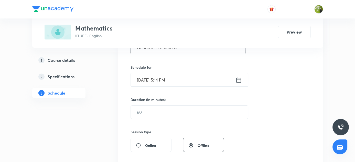
type input "Quadratic Equations"
click at [238, 79] on icon at bounding box center [238, 79] width 6 height 7
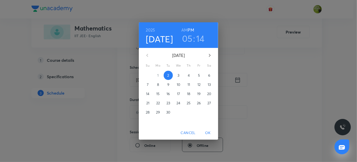
click at [178, 75] on p "3" at bounding box center [178, 75] width 2 height 5
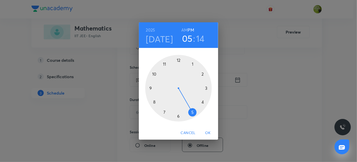
click at [178, 115] on div at bounding box center [178, 88] width 66 height 66
click at [178, 116] on div at bounding box center [178, 88] width 66 height 66
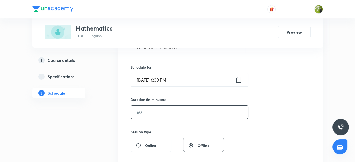
click at [173, 113] on input "text" at bounding box center [189, 111] width 117 height 13
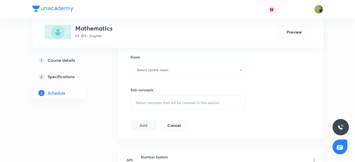
scroll to position [229, 0]
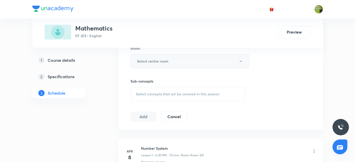
type input "80"
click at [240, 60] on icon "button" at bounding box center [240, 61] width 4 height 4
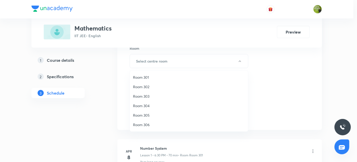
click at [149, 86] on span "Room 302" at bounding box center [189, 86] width 112 height 5
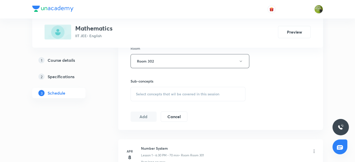
scroll to position [252, 0]
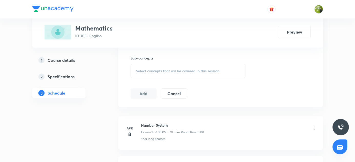
click at [153, 71] on span "Select concepts that wil be covered in this session" at bounding box center [177, 71] width 83 height 4
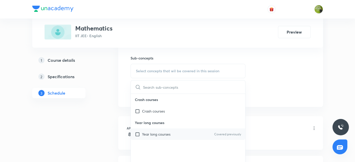
click at [137, 132] on input "checkbox" at bounding box center [138, 133] width 7 height 5
checkbox input "true"
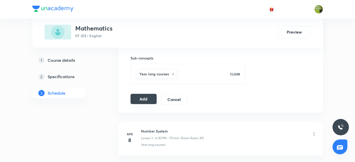
click at [142, 95] on button "Add" at bounding box center [143, 99] width 26 height 10
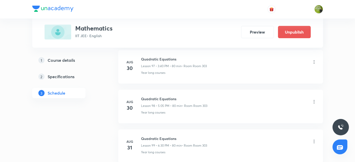
scroll to position [3961, 0]
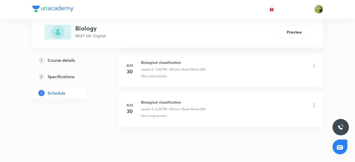
scroll to position [366, 0]
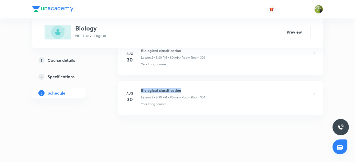
drag, startPoint x: 141, startPoint y: 88, endPoint x: 187, endPoint y: 87, distance: 46.3
click at [187, 87] on h6 "Biological classification" at bounding box center [173, 89] width 64 height 5
copy h6 "Biological classification"
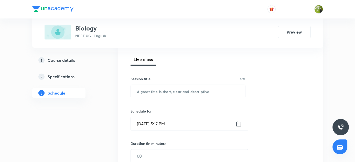
scroll to position [64, 0]
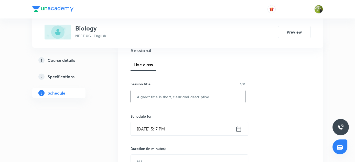
click at [174, 97] on input "text" at bounding box center [188, 96] width 115 height 13
paste input "Biological classification"
type input "Biological classification"
click at [237, 128] on icon at bounding box center [238, 128] width 6 height 7
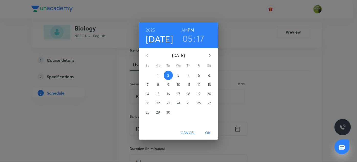
click at [178, 75] on p "3" at bounding box center [178, 75] width 2 height 5
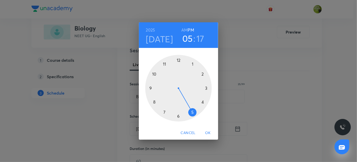
click at [202, 40] on h3 "17" at bounding box center [200, 38] width 8 height 11
click at [193, 64] on div at bounding box center [178, 88] width 66 height 66
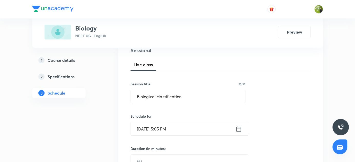
scroll to position [110, 0]
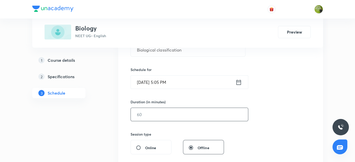
click at [170, 110] on input "text" at bounding box center [189, 114] width 117 height 13
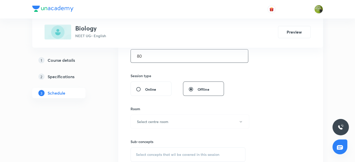
scroll to position [203, 0]
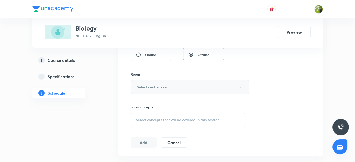
type input "80"
click at [240, 85] on icon "button" at bounding box center [240, 87] width 4 height 4
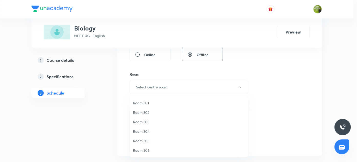
drag, startPoint x: 143, startPoint y: 121, endPoint x: 155, endPoint y: 120, distance: 12.3
click at [143, 121] on span "Room 303" at bounding box center [189, 121] width 112 height 5
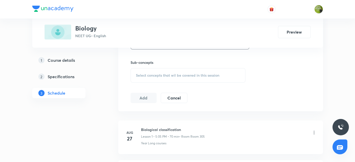
scroll to position [250, 0]
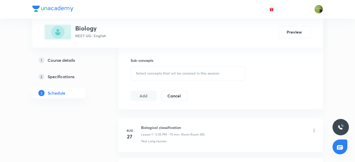
click at [155, 71] on span "Select concepts that wil be covered in this session" at bounding box center [177, 73] width 83 height 4
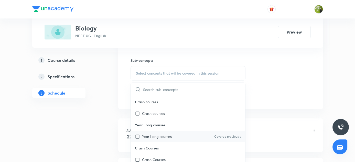
click at [136, 134] on input "checkbox" at bounding box center [138, 135] width 7 height 5
checkbox input "true"
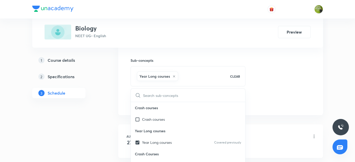
drag, startPoint x: 102, startPoint y: 129, endPoint x: 112, endPoint y: 123, distance: 11.5
click at [104, 127] on div "Plus Courses Biology NEET UG • English Preview 1 Course details 2 Specification…" at bounding box center [177, 27] width 290 height 497
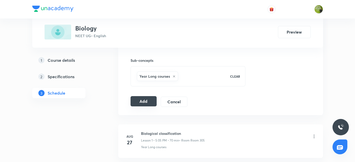
click at [145, 100] on button "Add" at bounding box center [143, 101] width 26 height 10
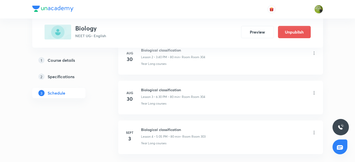
scroll to position [171, 0]
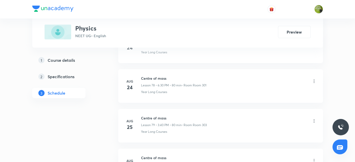
scroll to position [3485, 0]
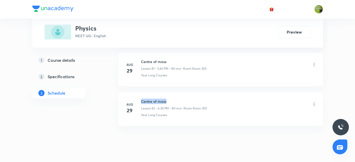
drag, startPoint x: 141, startPoint y: 88, endPoint x: 175, endPoint y: 88, distance: 33.7
click at [175, 98] on h6 "Centre of mass" at bounding box center [174, 100] width 66 height 5
copy h6 "Centre of mass"
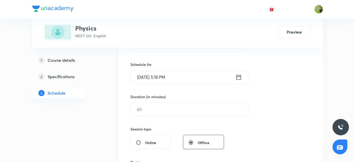
scroll to position [46, 0]
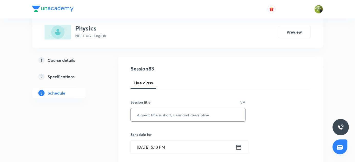
click at [156, 113] on input "text" at bounding box center [188, 114] width 115 height 13
paste input "Centre of mass"
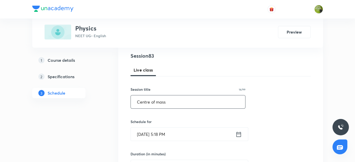
scroll to position [69, 0]
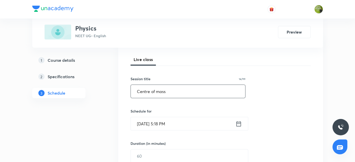
type input "Centre of mass"
click at [239, 123] on icon at bounding box center [238, 123] width 6 height 7
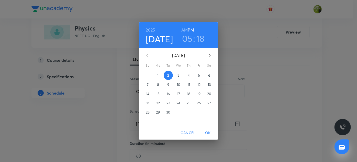
click at [177, 75] on p "3" at bounding box center [178, 75] width 2 height 5
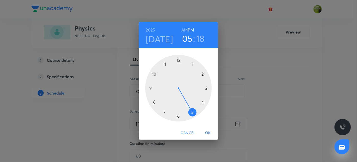
click at [178, 117] on div at bounding box center [178, 88] width 66 height 66
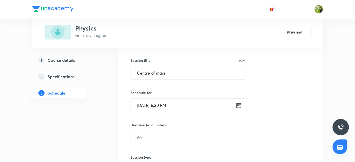
scroll to position [116, 0]
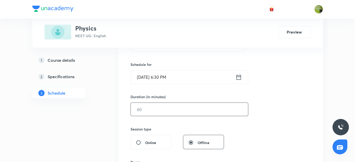
click at [162, 107] on input "text" at bounding box center [189, 109] width 117 height 13
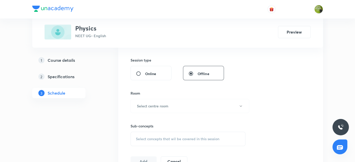
scroll to position [209, 0]
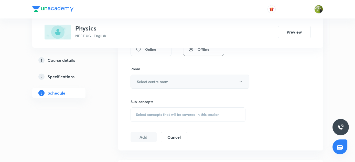
type input "80"
click at [241, 81] on icon "button" at bounding box center [240, 81] width 4 height 4
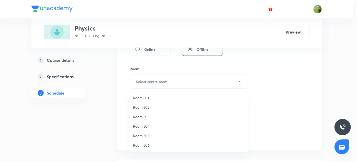
click at [146, 117] on span "Room 303" at bounding box center [189, 116] width 112 height 5
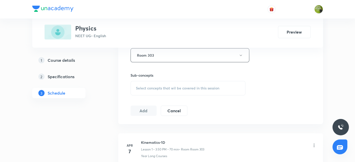
scroll to position [232, 0]
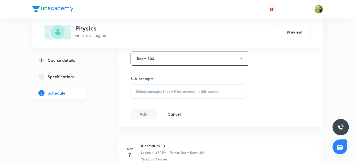
click at [149, 91] on span "Select concepts that wil be covered in this session" at bounding box center [177, 91] width 83 height 4
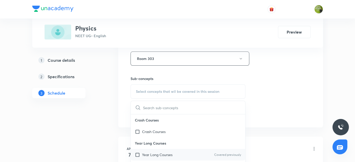
click at [138, 152] on input "checkbox" at bounding box center [138, 154] width 7 height 5
checkbox input "true"
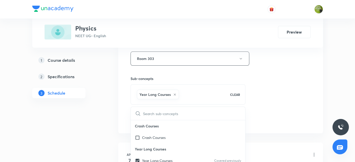
drag, startPoint x: 108, startPoint y: 141, endPoint x: 119, endPoint y: 135, distance: 11.7
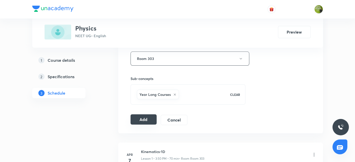
click at [148, 118] on button "Add" at bounding box center [143, 119] width 26 height 10
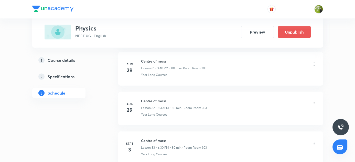
scroll to position [3290, 0]
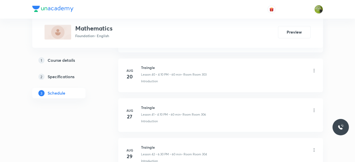
scroll to position [1906, 0]
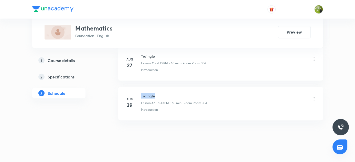
drag, startPoint x: 141, startPoint y: 88, endPoint x: 158, endPoint y: 87, distance: 16.9
click at [158, 93] on h6 "Traingle" at bounding box center [174, 95] width 66 height 5
copy h6 "Traingle"
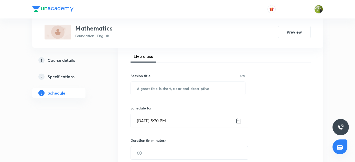
scroll to position [47, 0]
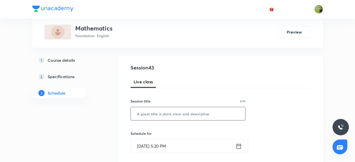
click at [162, 112] on input "text" at bounding box center [188, 113] width 115 height 13
paste input "Traingle"
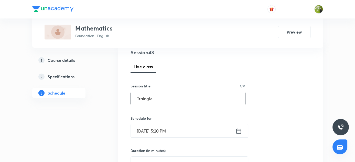
scroll to position [70, 0]
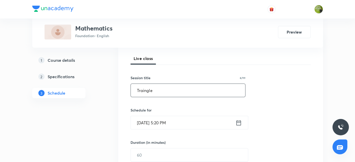
type input "Traingle"
click at [237, 122] on icon at bounding box center [238, 122] width 6 height 7
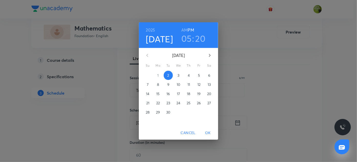
click at [178, 76] on p "3" at bounding box center [178, 75] width 2 height 5
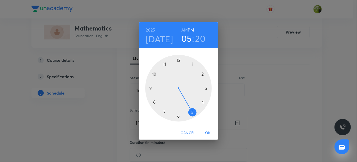
click at [203, 103] on div at bounding box center [178, 88] width 66 height 66
click at [202, 73] on div at bounding box center [178, 88] width 66 height 66
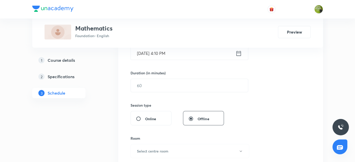
scroll to position [140, 0]
click at [171, 84] on input "text" at bounding box center [189, 84] width 117 height 13
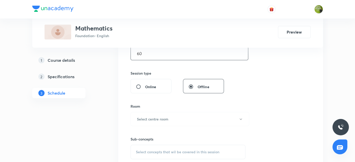
scroll to position [209, 0]
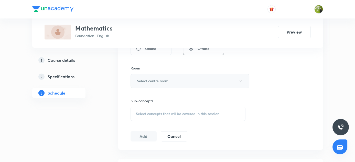
type input "60"
click at [240, 81] on icon "button" at bounding box center [240, 81] width 4 height 4
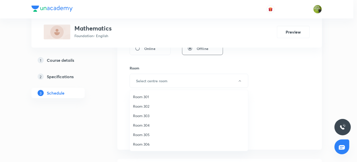
click at [150, 125] on span "Room 304" at bounding box center [189, 124] width 112 height 5
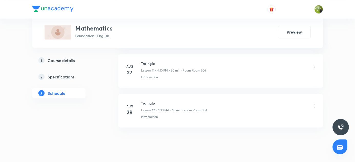
scroll to position [1906, 0]
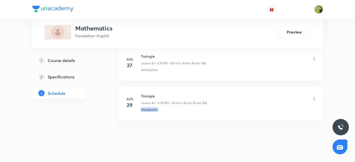
drag, startPoint x: 141, startPoint y: 102, endPoint x: 163, endPoint y: 102, distance: 22.2
click at [163, 107] on div "Introduction" at bounding box center [228, 109] width 175 height 5
copy p "Introduction"
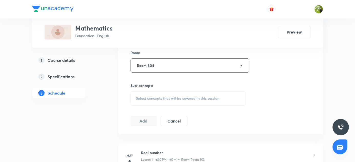
scroll to position [233, 0]
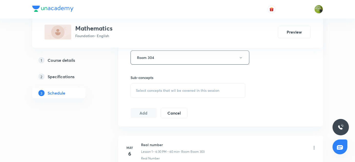
click at [146, 88] on span "Select concepts that wil be covered in this session" at bounding box center [177, 90] width 83 height 4
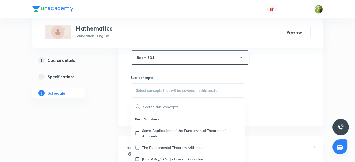
click at [155, 106] on input "text" at bounding box center [194, 106] width 102 height 13
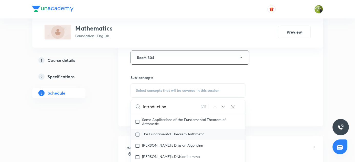
scroll to position [33, 0]
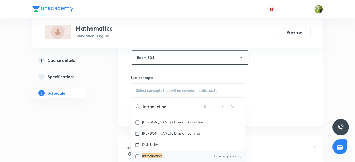
type input "Introduction"
click at [137, 156] on input "checkbox" at bounding box center [138, 155] width 7 height 5
checkbox input "true"
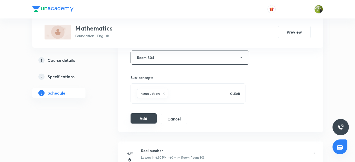
click at [144, 116] on button "Add" at bounding box center [143, 118] width 26 height 10
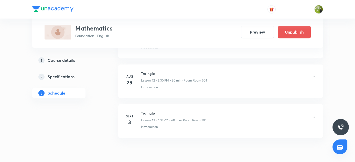
scroll to position [1711, 0]
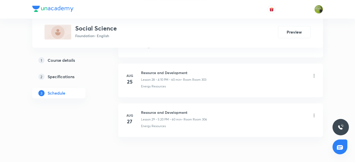
scroll to position [1393, 0]
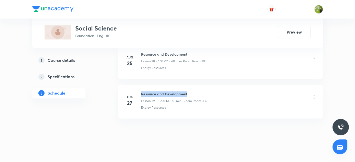
drag, startPoint x: 141, startPoint y: 89, endPoint x: 199, endPoint y: 89, distance: 58.0
click at [199, 91] on h6 "Resource and Development" at bounding box center [174, 93] width 66 height 5
copy h6 "Resource and Development"
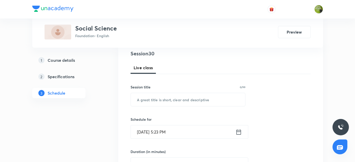
scroll to position [68, 0]
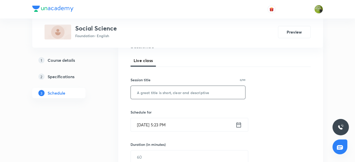
click at [169, 90] on input "text" at bounding box center [188, 92] width 115 height 13
paste input "Resource and Development"
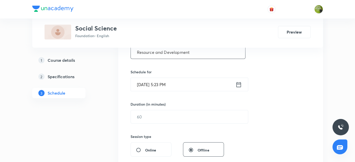
scroll to position [115, 0]
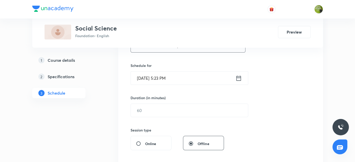
type input "Resource and Development"
click at [239, 78] on icon at bounding box center [238, 77] width 6 height 7
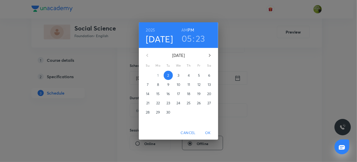
click at [177, 77] on span "3" at bounding box center [178, 75] width 9 height 5
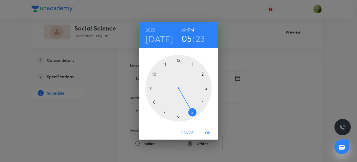
click at [201, 39] on h3 "23" at bounding box center [200, 38] width 9 height 11
click at [200, 101] on div at bounding box center [178, 88] width 66 height 66
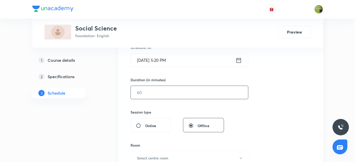
scroll to position [138, 0]
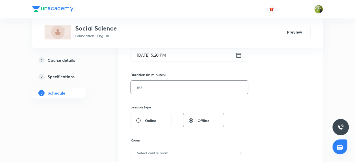
click at [182, 87] on input "text" at bounding box center [189, 87] width 117 height 13
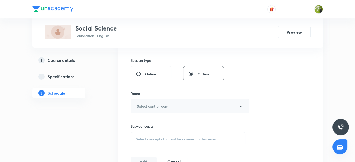
type input "60"
click at [239, 104] on icon "button" at bounding box center [240, 106] width 4 height 4
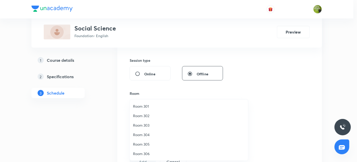
click at [139, 125] on span "Room 303" at bounding box center [189, 124] width 112 height 5
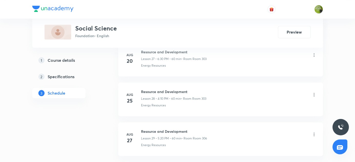
scroll to position [1393, 0]
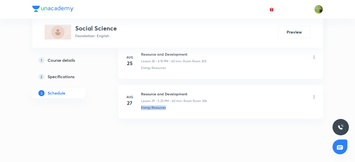
drag, startPoint x: 140, startPoint y: 102, endPoint x: 169, endPoint y: 102, distance: 28.4
click at [169, 105] on div "Energy Resources" at bounding box center [228, 107] width 175 height 5
copy p "Energy Resources"
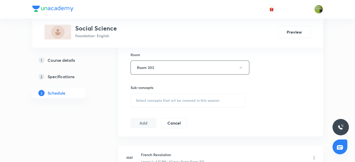
scroll to position [231, 0]
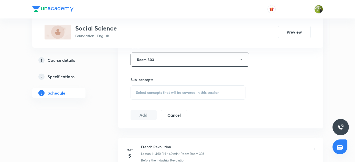
click at [153, 93] on span "Select concepts that wil be covered in this session" at bounding box center [177, 92] width 83 height 4
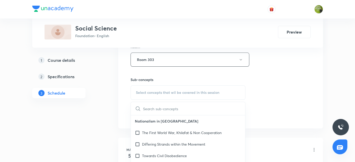
click at [155, 108] on input "text" at bounding box center [194, 108] width 102 height 13
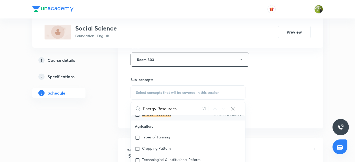
scroll to position [710, 0]
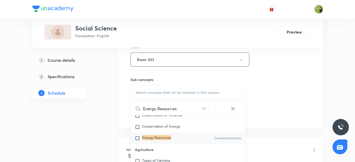
type input "Energy Resources"
click at [137, 135] on input "checkbox" at bounding box center [138, 137] width 7 height 5
checkbox input "true"
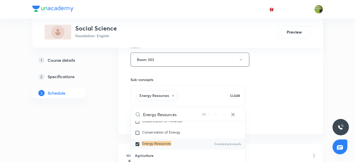
drag, startPoint x: 105, startPoint y: 126, endPoint x: 153, endPoint y: 115, distance: 49.4
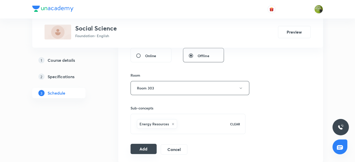
scroll to position [231, 0]
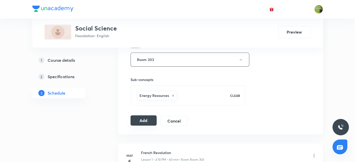
click at [147, 118] on button "Add" at bounding box center [143, 120] width 26 height 10
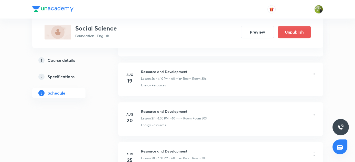
scroll to position [1198, 0]
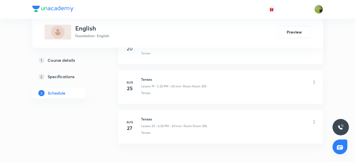
scroll to position [1037, 0]
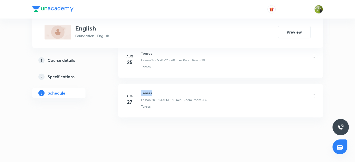
drag, startPoint x: 140, startPoint y: 88, endPoint x: 162, endPoint y: 91, distance: 22.0
click at [162, 91] on h6 "Tenses" at bounding box center [174, 92] width 66 height 5
copy h6 "Tenses"
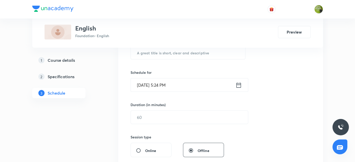
scroll to position [61, 0]
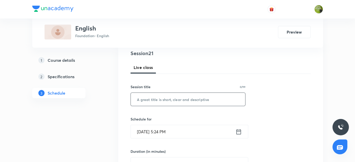
click at [158, 96] on input "text" at bounding box center [188, 99] width 115 height 13
paste input "Tenses"
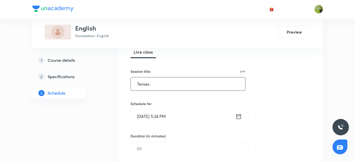
scroll to position [84, 0]
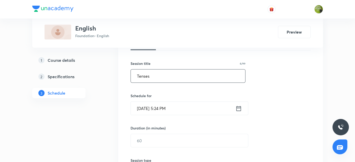
type input "Tenses"
click at [239, 108] on icon at bounding box center [238, 108] width 6 height 7
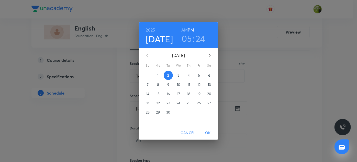
click at [178, 74] on p "3" at bounding box center [178, 75] width 2 height 5
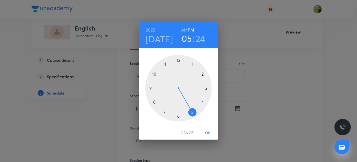
click at [178, 117] on div at bounding box center [178, 88] width 66 height 66
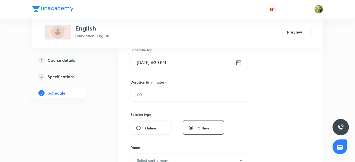
scroll to position [131, 0]
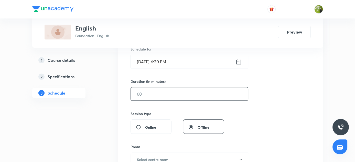
click at [164, 95] on input "text" at bounding box center [189, 93] width 117 height 13
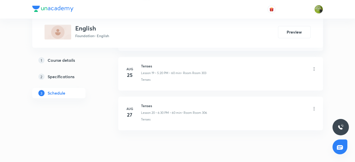
scroll to position [1037, 0]
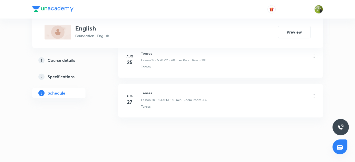
type input "60"
drag, startPoint x: 140, startPoint y: 103, endPoint x: 154, endPoint y: 101, distance: 13.4
click at [154, 104] on div "Tenses" at bounding box center [228, 106] width 175 height 5
copy p "Tenses"
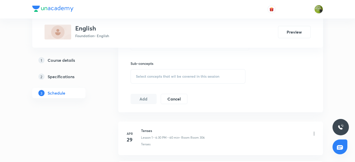
scroll to position [247, 0]
click at [149, 74] on span "Select concepts that wil be covered in this session" at bounding box center [177, 76] width 83 height 4
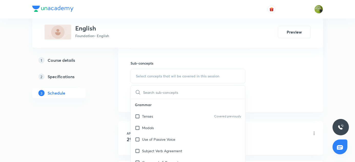
click at [152, 91] on input "text" at bounding box center [194, 91] width 102 height 13
type input "Tenses"
click at [137, 115] on input "checkbox" at bounding box center [138, 115] width 7 height 5
checkbox input "true"
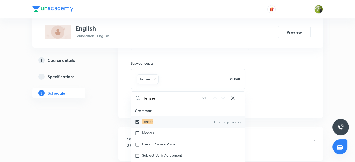
drag, startPoint x: 121, startPoint y: 114, endPoint x: 131, endPoint y: 98, distance: 19.0
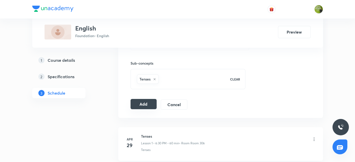
click at [145, 104] on button "Add" at bounding box center [143, 104] width 26 height 10
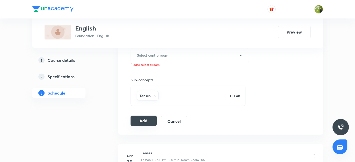
scroll to position [224, 0]
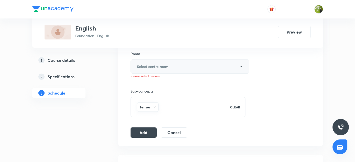
click at [241, 65] on icon "button" at bounding box center [240, 66] width 4 height 4
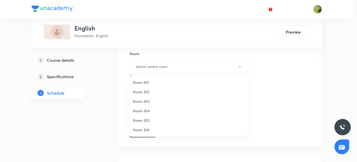
click at [145, 101] on span "Room 303" at bounding box center [189, 100] width 112 height 5
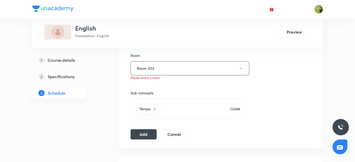
scroll to position [247, 0]
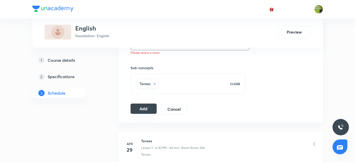
click at [149, 105] on button "Add" at bounding box center [143, 108] width 26 height 10
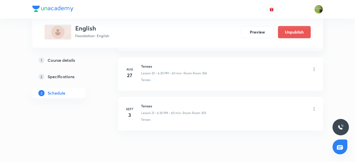
scroll to position [842, 0]
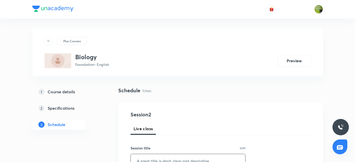
scroll to position [78, 0]
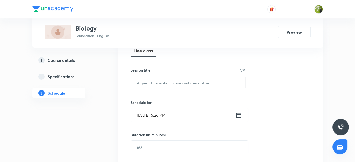
click at [165, 79] on input "text" at bounding box center [188, 82] width 115 height 13
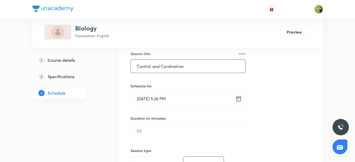
scroll to position [101, 0]
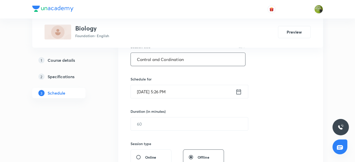
type input "Control and Cordination"
click at [237, 90] on icon at bounding box center [238, 91] width 6 height 7
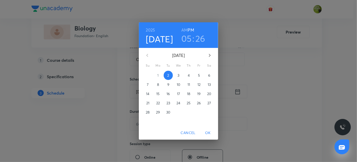
click at [178, 75] on p "3" at bounding box center [178, 75] width 2 height 5
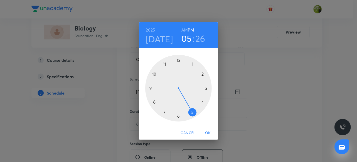
click at [203, 101] on div at bounding box center [178, 88] width 66 height 66
click at [203, 74] on div at bounding box center [178, 88] width 66 height 66
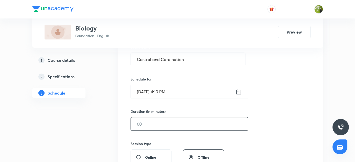
click at [178, 124] on input "text" at bounding box center [189, 123] width 117 height 13
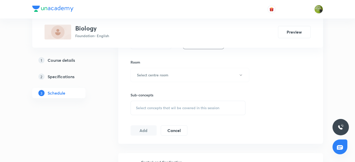
scroll to position [241, 0]
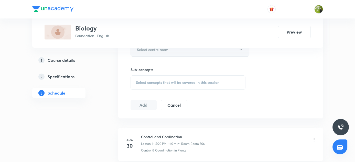
type input "60"
click at [240, 49] on icon "button" at bounding box center [240, 50] width 4 height 4
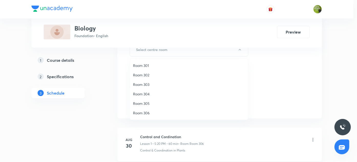
click at [147, 111] on span "Room 306" at bounding box center [189, 112] width 112 height 5
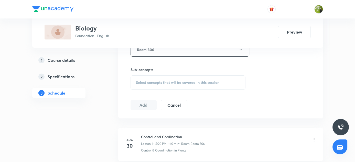
scroll to position [287, 0]
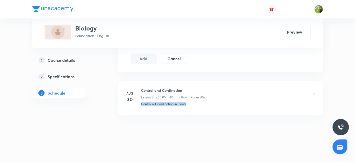
drag, startPoint x: 141, startPoint y: 102, endPoint x: 193, endPoint y: 102, distance: 51.9
click at [193, 102] on div "Control & Coordination in Plants" at bounding box center [228, 103] width 175 height 5
copy p "Control & Coordination in Plants"
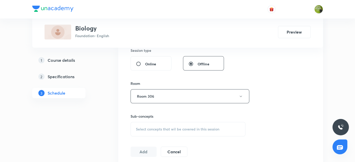
scroll to position [241, 0]
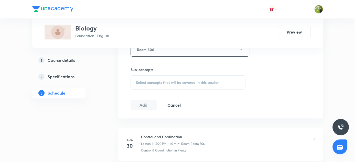
click at [152, 78] on div "Select concepts that wil be covered in this session" at bounding box center [187, 82] width 115 height 14
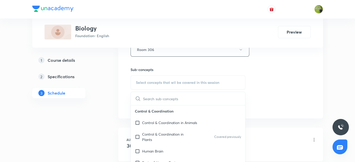
click at [151, 97] on input "text" at bounding box center [194, 98] width 102 height 13
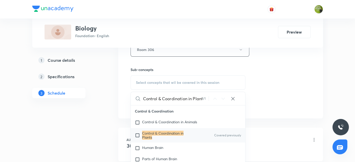
scroll to position [0, 3]
type input "Control & Coordination in Plants"
click at [136, 134] on input "checkbox" at bounding box center [138, 135] width 7 height 8
checkbox input "true"
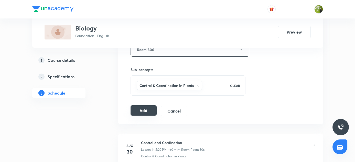
click at [150, 110] on button "Add" at bounding box center [143, 110] width 26 height 10
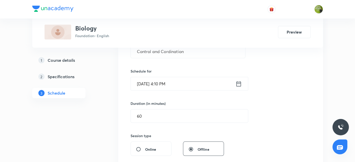
scroll to position [101, 0]
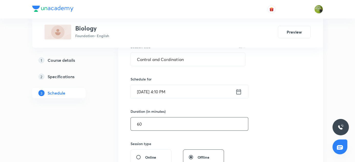
click at [184, 123] on input "60" at bounding box center [189, 123] width 117 height 13
type input "6"
type input "0"
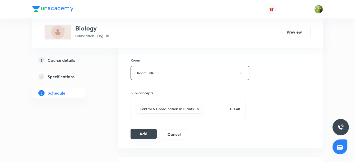
type input "50"
click at [144, 133] on button "Add" at bounding box center [143, 133] width 26 height 10
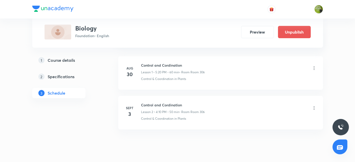
scroll to position [92, 0]
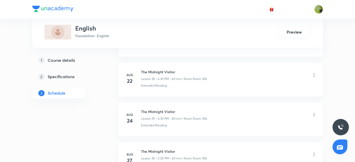
scroll to position [1471, 0]
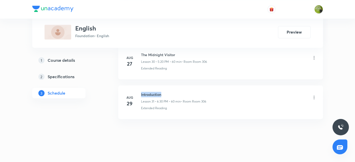
drag, startPoint x: 141, startPoint y: 89, endPoint x: 170, endPoint y: 90, distance: 28.9
click at [170, 92] on h6 "Introduction" at bounding box center [173, 94] width 65 height 5
copy h6 "Introduction"
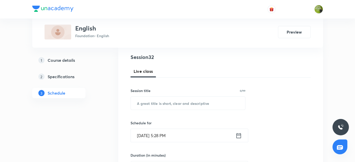
scroll to position [54, 0]
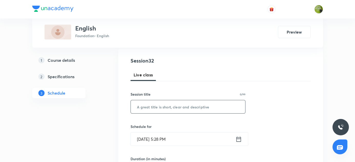
click at [162, 107] on input "text" at bounding box center [188, 106] width 115 height 13
paste input "Introduction"
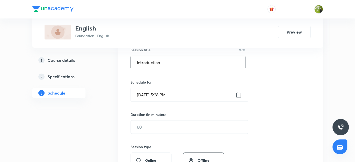
scroll to position [100, 0]
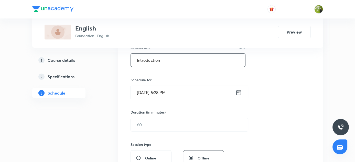
type input "Introduction"
click at [241, 93] on icon at bounding box center [238, 91] width 5 height 5
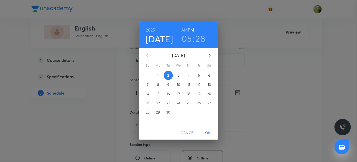
click at [178, 75] on p "3" at bounding box center [178, 75] width 2 height 5
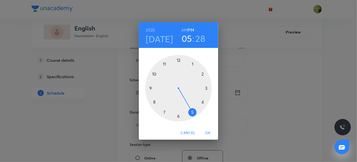
click at [199, 40] on h3 "28" at bounding box center [201, 38] width 10 height 11
click at [202, 102] on div at bounding box center [178, 88] width 66 height 66
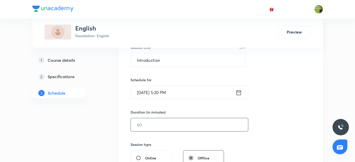
click at [189, 124] on input "text" at bounding box center [189, 124] width 117 height 13
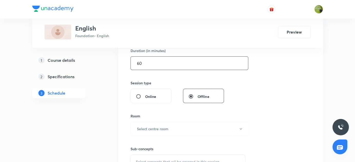
scroll to position [193, 0]
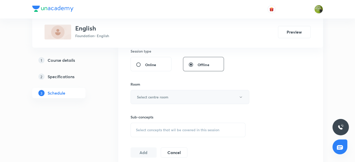
type input "60"
click at [241, 96] on icon "button" at bounding box center [240, 96] width 2 height 1
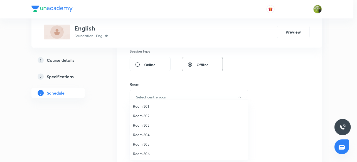
click at [149, 152] on span "Room 306" at bounding box center [189, 153] width 112 height 5
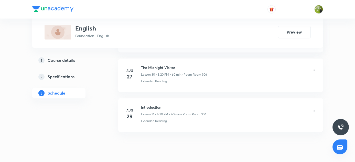
scroll to position [1471, 0]
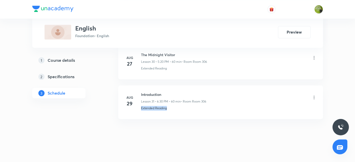
drag, startPoint x: 140, startPoint y: 102, endPoint x: 171, endPoint y: 104, distance: 30.5
click at [171, 106] on div "Extended Reading" at bounding box center [228, 108] width 175 height 5
copy p "Extended Reading"
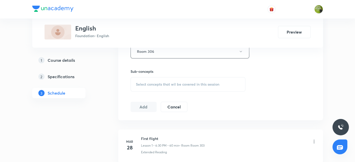
scroll to position [240, 0]
click at [162, 82] on span "Select concepts that wil be covered in this session" at bounding box center [177, 83] width 83 height 4
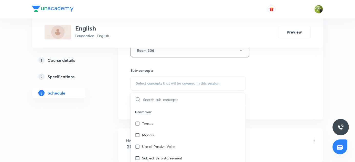
click at [152, 99] on input "text" at bounding box center [194, 99] width 102 height 13
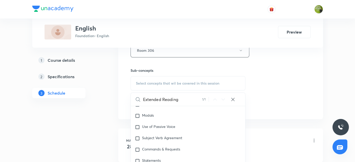
click at [153, 99] on input "Extended Reading" at bounding box center [172, 99] width 59 height 13
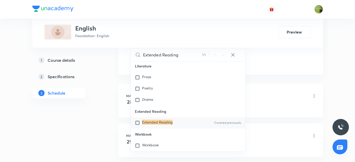
scroll to position [286, 0]
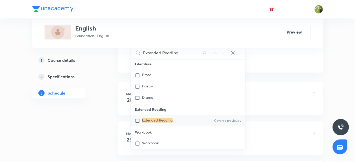
type input "Extended Reading"
click at [136, 119] on input "checkbox" at bounding box center [138, 120] width 7 height 5
checkbox input "true"
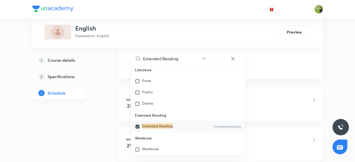
drag, startPoint x: 100, startPoint y: 118, endPoint x: 133, endPoint y: 110, distance: 33.9
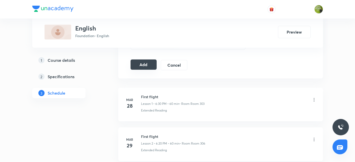
click at [152, 62] on button "Add" at bounding box center [143, 64] width 26 height 10
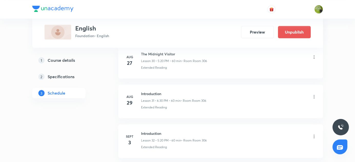
scroll to position [1277, 0]
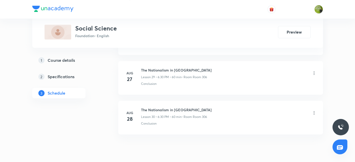
scroll to position [1432, 0]
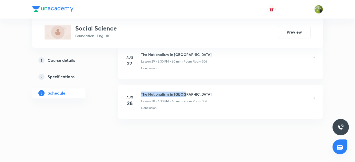
drag, startPoint x: 140, startPoint y: 88, endPoint x: 188, endPoint y: 89, distance: 47.3
click at [188, 91] on h6 "The Nationalism in [GEOGRAPHIC_DATA]" at bounding box center [176, 93] width 71 height 5
copy h6 "The Nationalism in [GEOGRAPHIC_DATA]"
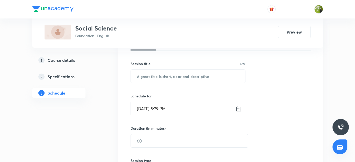
scroll to position [61, 0]
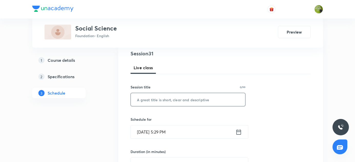
click at [162, 100] on input "text" at bounding box center [188, 99] width 115 height 13
paste input "The Nationalism in [GEOGRAPHIC_DATA]"
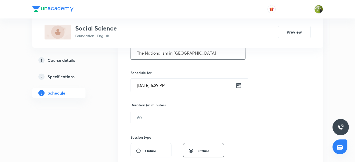
type input "The Nationalism in [GEOGRAPHIC_DATA]"
click at [238, 84] on icon at bounding box center [238, 84] width 5 height 5
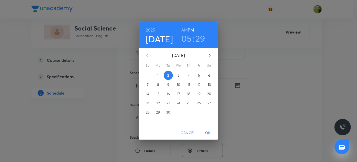
click at [178, 75] on p "3" at bounding box center [178, 75] width 2 height 5
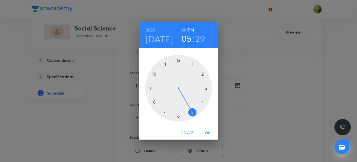
click at [179, 116] on div at bounding box center [178, 88] width 66 height 66
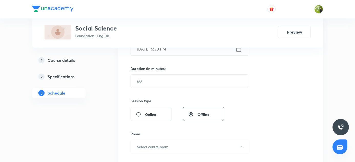
scroll to position [154, 0]
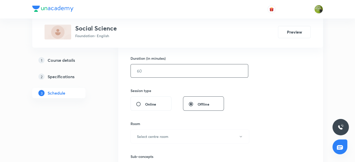
click at [163, 71] on input "text" at bounding box center [189, 70] width 117 height 13
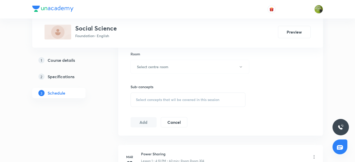
scroll to position [223, 0]
type input "60"
click at [241, 65] on icon "button" at bounding box center [240, 67] width 4 height 4
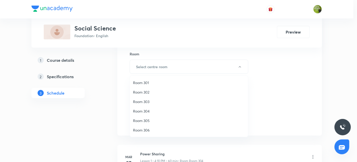
click at [144, 130] on span "Room 306" at bounding box center [189, 129] width 112 height 5
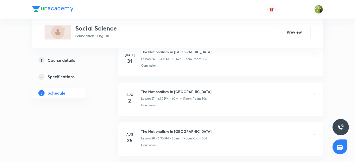
scroll to position [1432, 0]
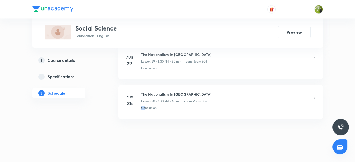
drag, startPoint x: 141, startPoint y: 103, endPoint x: 147, endPoint y: 102, distance: 6.4
click at [145, 105] on p "Conclusion" at bounding box center [149, 107] width 16 height 5
drag, startPoint x: 147, startPoint y: 102, endPoint x: 161, endPoint y: 102, distance: 13.3
click at [161, 105] on div "Conclusion" at bounding box center [228, 107] width 175 height 5
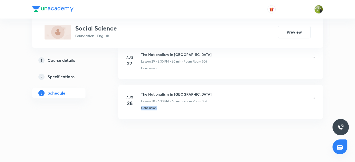
drag, startPoint x: 141, startPoint y: 102, endPoint x: 164, endPoint y: 105, distance: 22.6
click at [164, 105] on div "Conclusion" at bounding box center [228, 107] width 175 height 5
copy p "Conclusion"
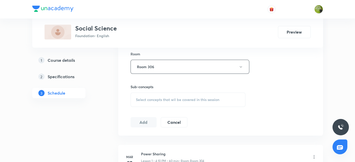
scroll to position [247, 0]
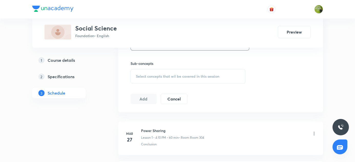
click at [147, 74] on span "Select concepts that wil be covered in this session" at bounding box center [177, 76] width 83 height 4
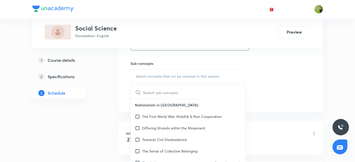
click at [155, 91] on input "text" at bounding box center [194, 92] width 102 height 13
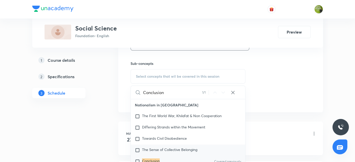
scroll to position [46, 0]
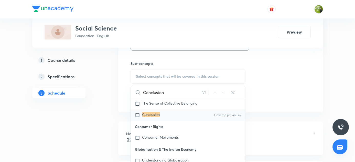
type input "Conclusion"
click at [136, 113] on input "checkbox" at bounding box center [138, 114] width 7 height 5
checkbox input "true"
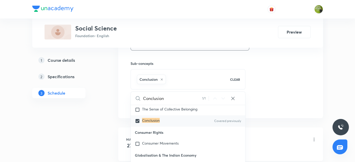
drag, startPoint x: 93, startPoint y: 105, endPoint x: 123, endPoint y: 104, distance: 30.7
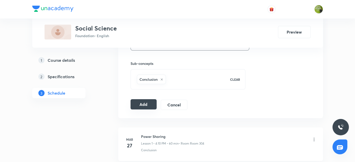
click at [142, 102] on button "Add" at bounding box center [143, 104] width 26 height 10
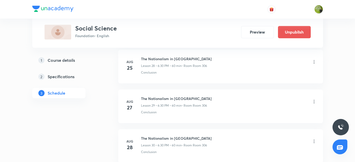
scroll to position [1237, 0]
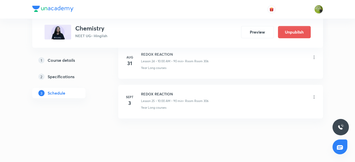
scroll to position [1234, 0]
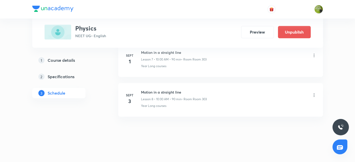
scroll to position [563, 0]
